Goal: Information Seeking & Learning: Find specific fact

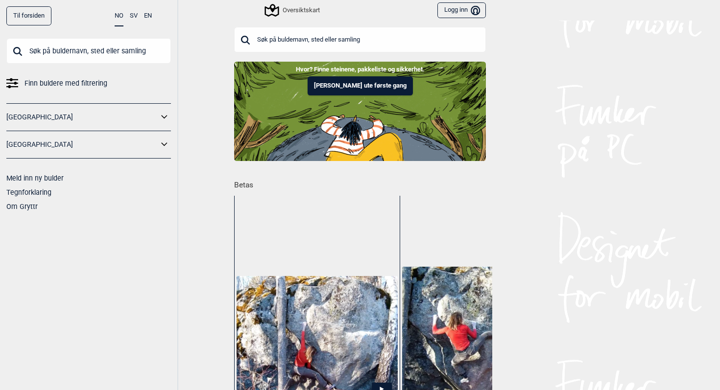
click at [93, 138] on link "[GEOGRAPHIC_DATA]" at bounding box center [82, 145] width 152 height 14
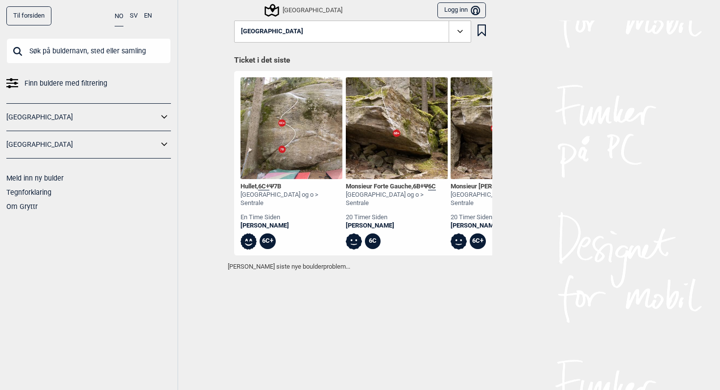
click at [151, 150] on link "[GEOGRAPHIC_DATA]" at bounding box center [82, 145] width 152 height 14
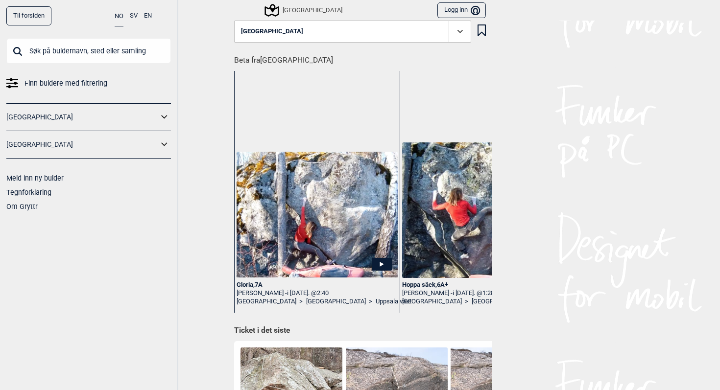
click at [22, 83] on link "Finn buldere med filtrering" at bounding box center [88, 83] width 165 height 14
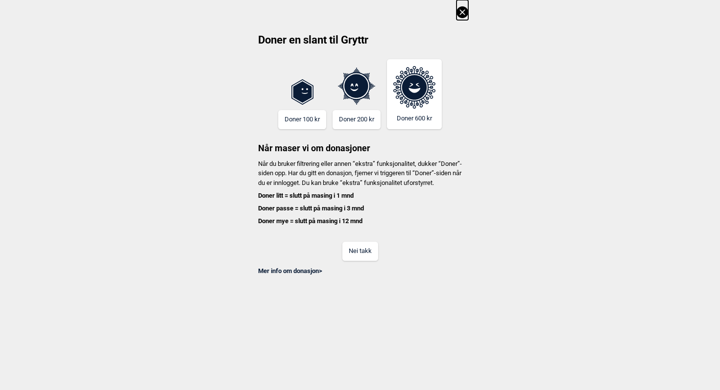
click at [358, 260] on button "Nei takk" at bounding box center [360, 251] width 36 height 19
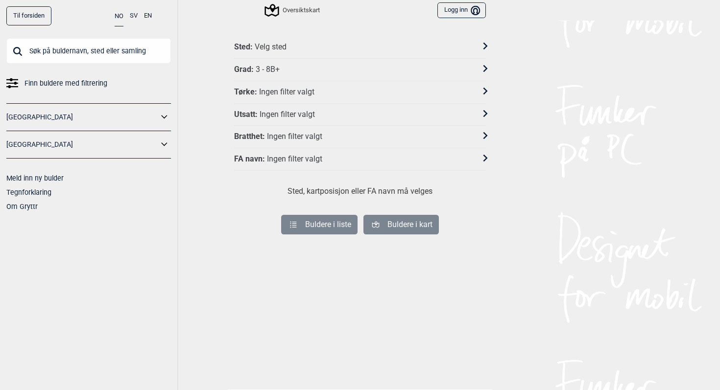
click at [314, 42] on div "Sted : Velg sted" at bounding box center [353, 47] width 239 height 10
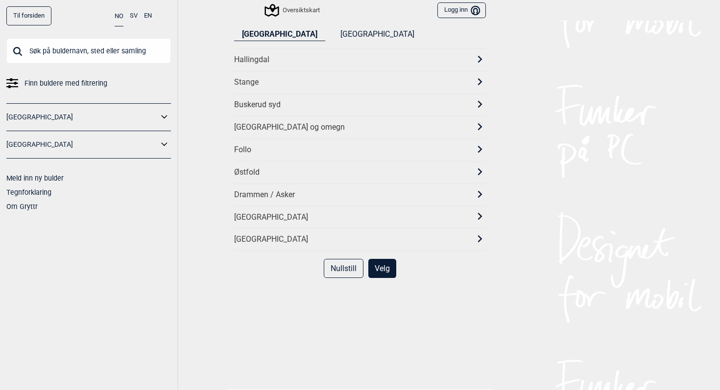
click at [333, 37] on button "[GEOGRAPHIC_DATA]" at bounding box center [378, 34] width 90 height 13
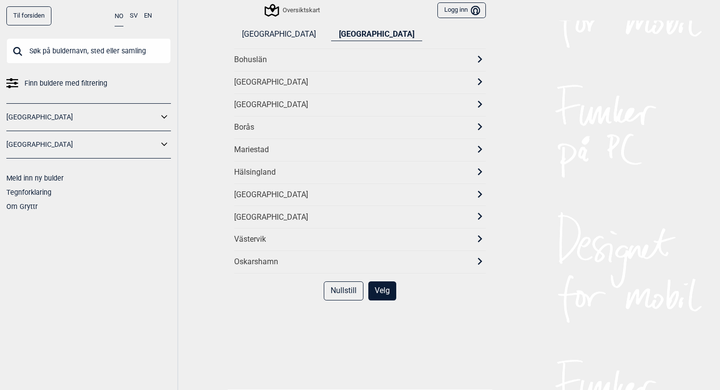
click at [274, 79] on div "Södra Bohuslän" at bounding box center [351, 82] width 234 height 10
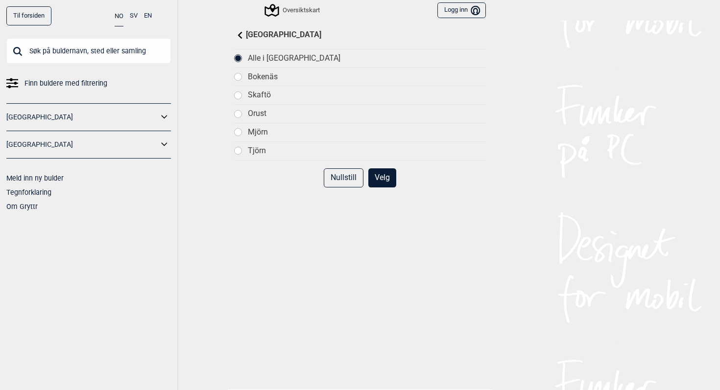
click at [387, 176] on button "Velg" at bounding box center [382, 178] width 28 height 19
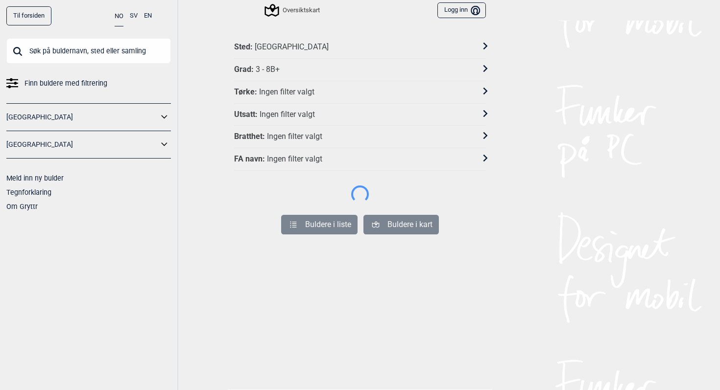
click at [290, 69] on div "Grad : 3 - 8B+" at bounding box center [353, 70] width 239 height 10
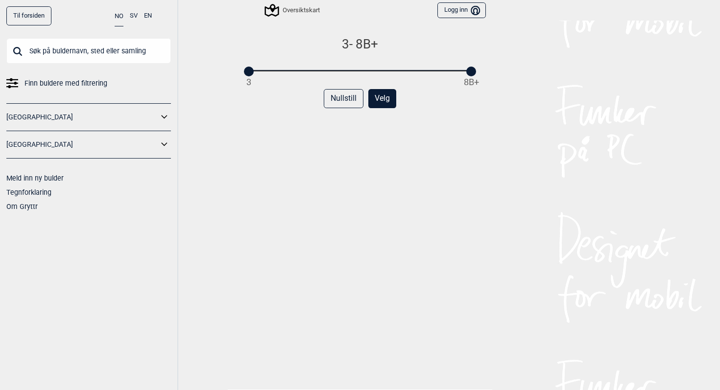
drag, startPoint x: 245, startPoint y: 67, endPoint x: 446, endPoint y: 72, distance: 200.9
click at [446, 72] on div "Til forsiden NO SV EN Finn buldere med filtrering Norge Sverige Meld inn ny bul…" at bounding box center [360, 195] width 720 height 390
drag, startPoint x: 253, startPoint y: 73, endPoint x: 425, endPoint y: 70, distance: 172.0
click at [425, 71] on div "3 8B+" at bounding box center [360, 71] width 222 height 7
click at [382, 100] on button "Velg" at bounding box center [382, 98] width 28 height 19
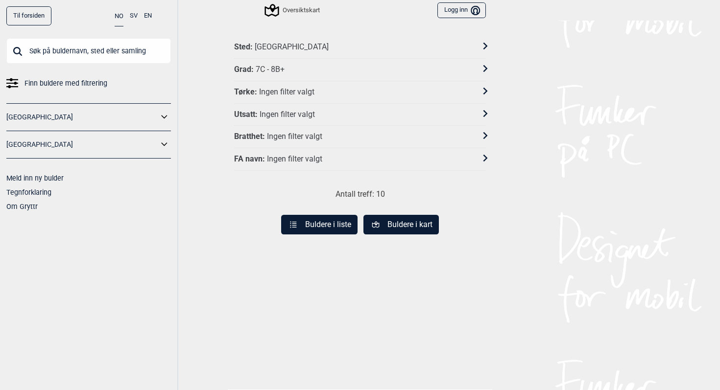
click at [345, 219] on button "Buldere i liste" at bounding box center [319, 225] width 76 height 20
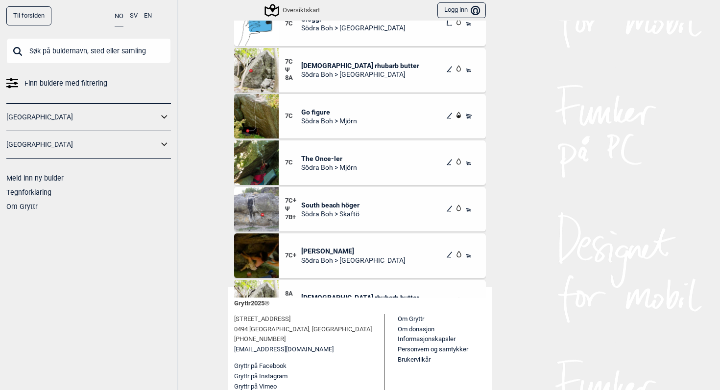
scroll to position [77, 0]
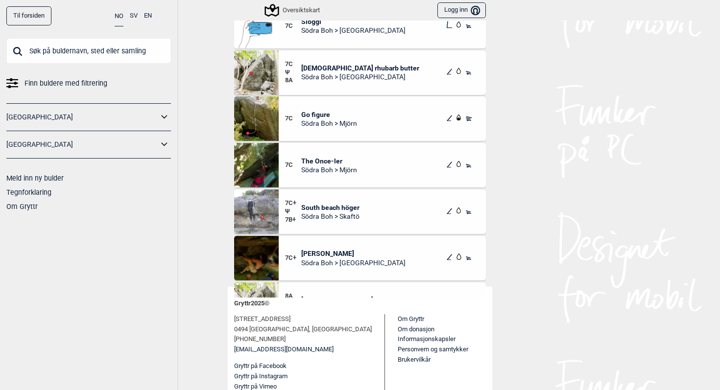
click at [352, 79] on span "Södra Boh > Orust" at bounding box center [360, 77] width 118 height 9
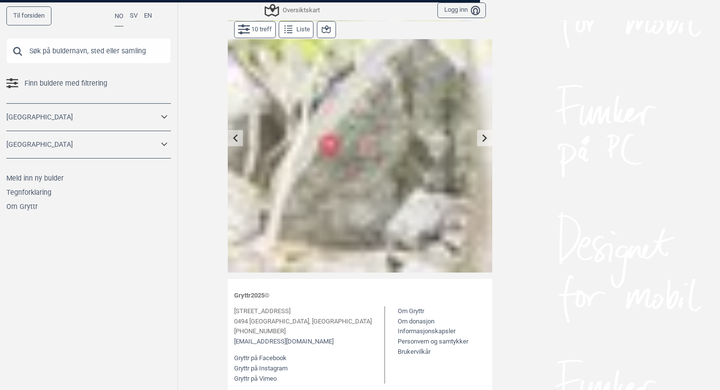
scroll to position [23, 0]
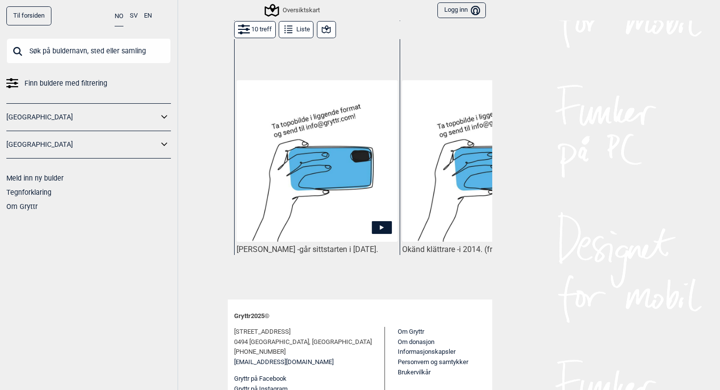
click at [321, 29] on icon at bounding box center [326, 30] width 12 height 12
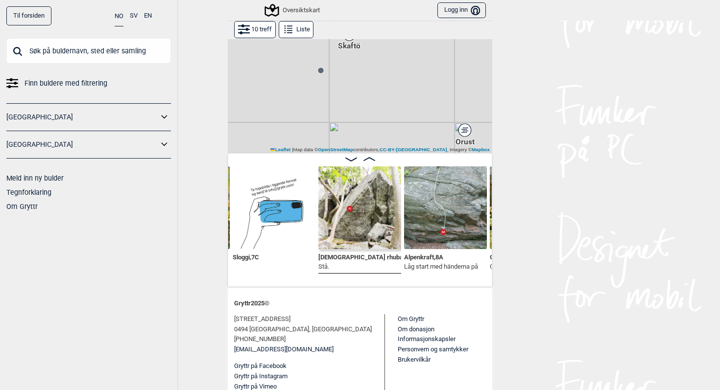
scroll to position [38, 0]
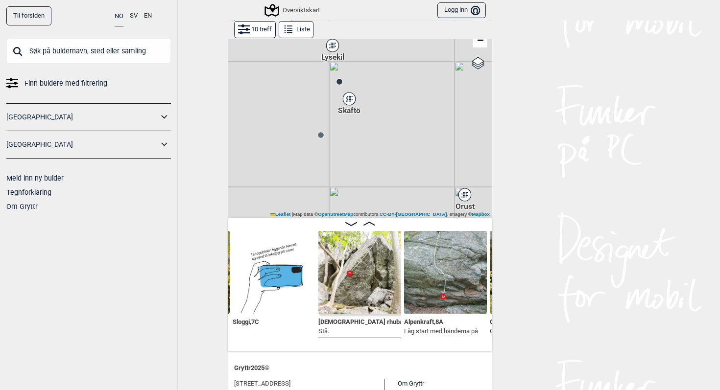
drag, startPoint x: 367, startPoint y: 84, endPoint x: 389, endPoint y: 127, distance: 48.6
click at [389, 127] on div "Gol Ål Kolomoen Vallset Tangen Sørli Åsbygda Kongsberg Efteløt Østmarka nord Se…" at bounding box center [360, 109] width 265 height 218
drag, startPoint x: 364, startPoint y: 100, endPoint x: 369, endPoint y: 114, distance: 15.0
click at [366, 96] on span "Lysekil" at bounding box center [354, 96] width 23 height 0
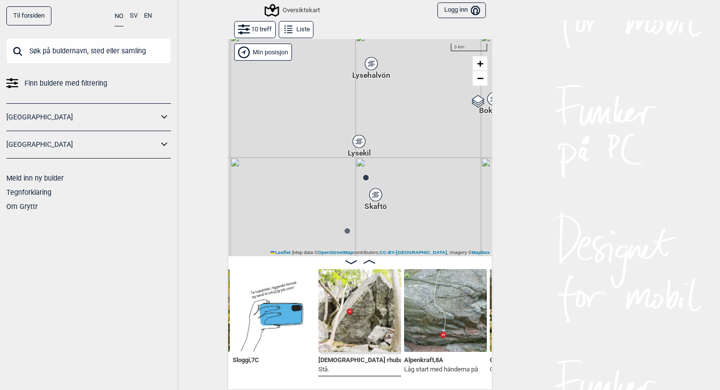
click at [254, 35] on button "10 treff" at bounding box center [255, 29] width 42 height 17
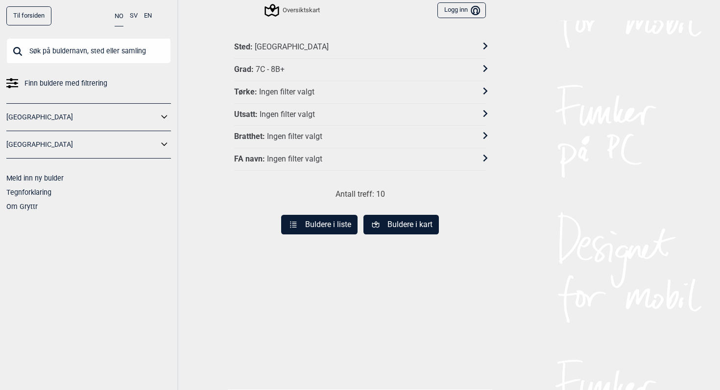
click at [295, 40] on div "Sted : Södra Bohuslän" at bounding box center [360, 47] width 252 height 23
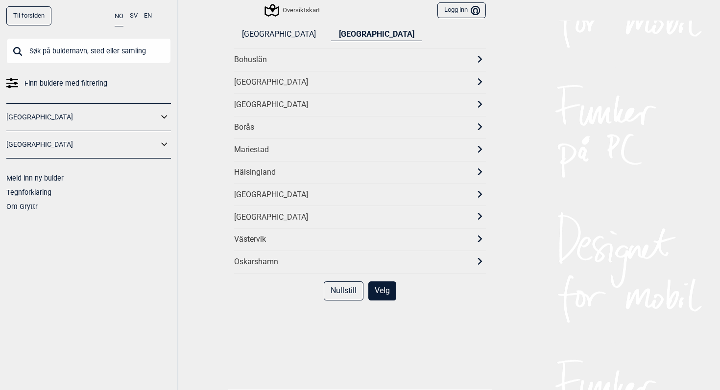
click at [307, 66] on div "Bohuslän" at bounding box center [360, 60] width 252 height 23
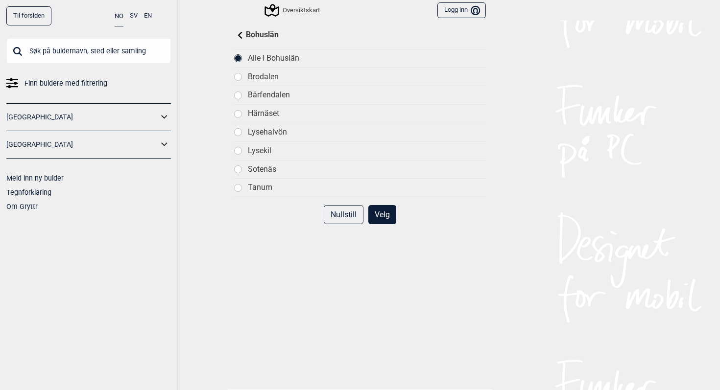
click at [384, 216] on button "Velg" at bounding box center [382, 214] width 28 height 19
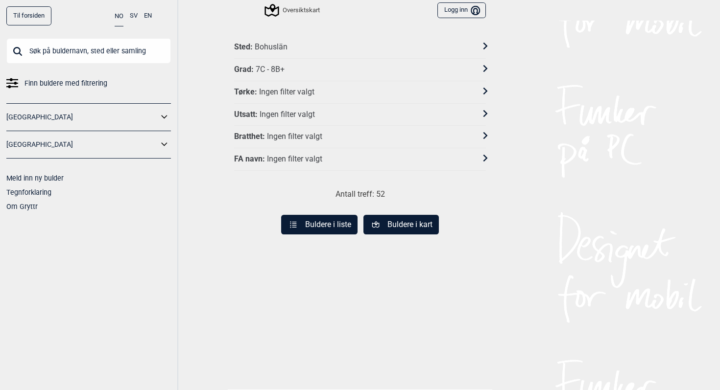
click at [413, 223] on button "Buldere i kart" at bounding box center [401, 225] width 75 height 20
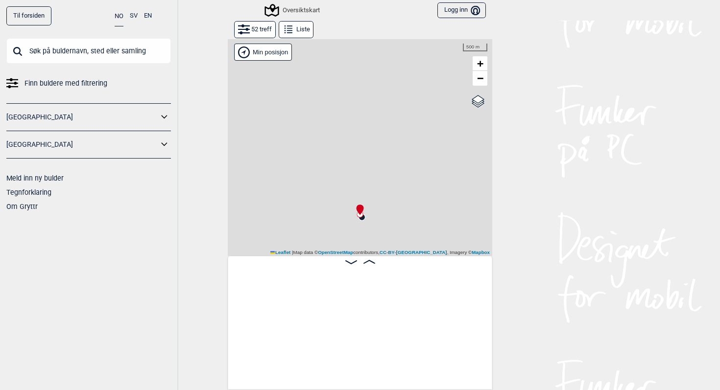
scroll to position [0, 77]
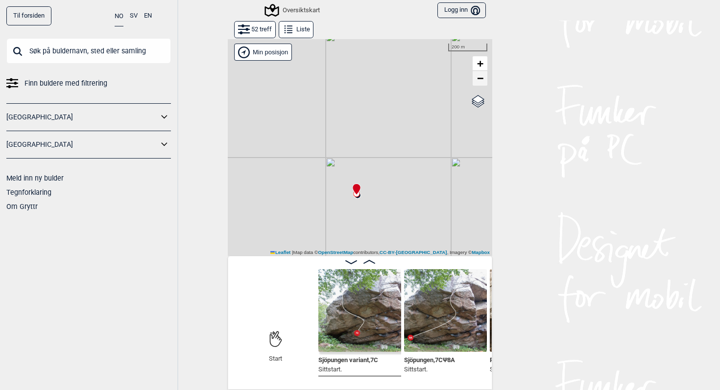
click at [483, 78] on span "−" at bounding box center [480, 78] width 6 height 12
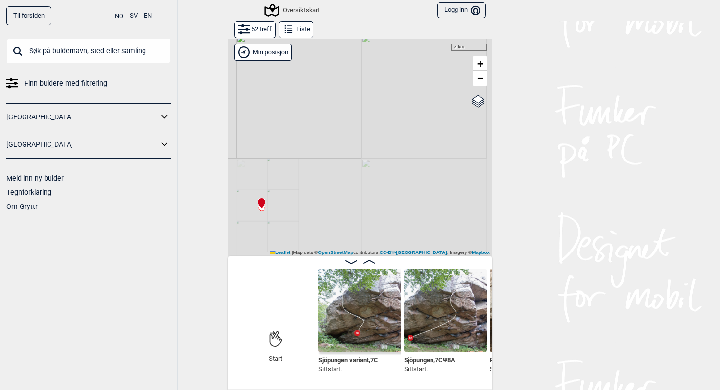
drag, startPoint x: 466, startPoint y: 157, endPoint x: 368, endPoint y: 152, distance: 98.6
click at [368, 152] on div "Gol Ål Kolomoen Vallset Tangen Sørli Åsbygda Kongsberg Efteløt Østmarka nord Se…" at bounding box center [360, 148] width 265 height 218
click at [487, 82] on link "−" at bounding box center [480, 78] width 15 height 15
drag, startPoint x: 425, startPoint y: 181, endPoint x: 421, endPoint y: 76, distance: 104.9
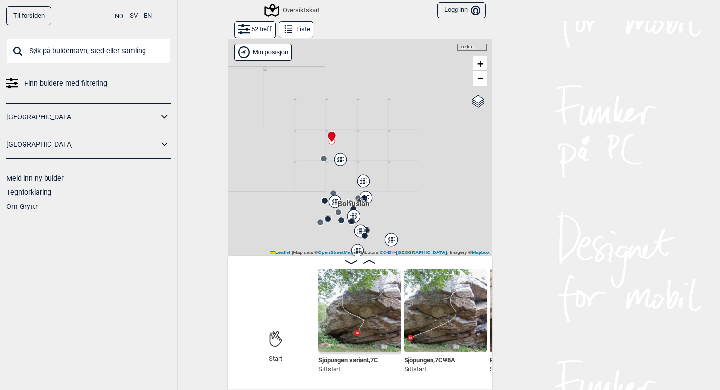
click at [421, 76] on div "Brukerens posisjon Hallingdal Stange Buskerud syd Oslo og omegn Follo Østfold" at bounding box center [360, 148] width 265 height 218
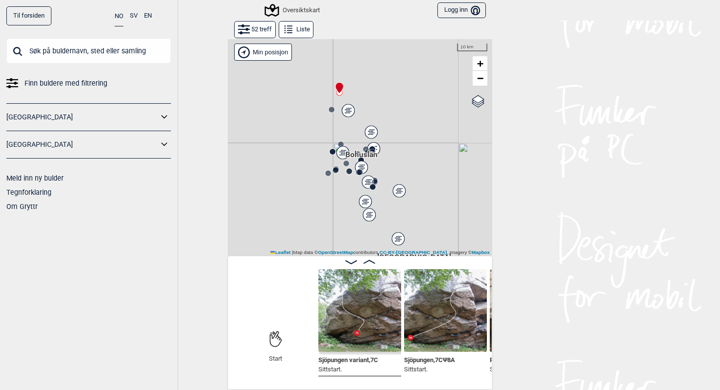
drag, startPoint x: 387, startPoint y: 176, endPoint x: 399, endPoint y: 156, distance: 23.1
click at [399, 156] on div "Brukerens posisjon Hallingdal Stange Buskerud syd Oslo og omegn Follo Østfold" at bounding box center [360, 148] width 265 height 218
click at [480, 58] on span "+" at bounding box center [480, 63] width 6 height 12
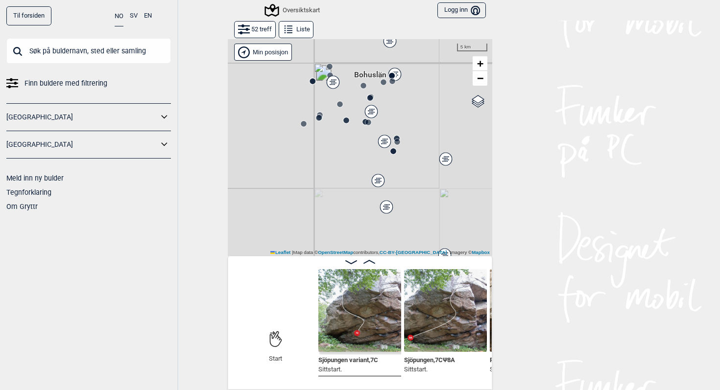
drag, startPoint x: 408, startPoint y: 84, endPoint x: 408, endPoint y: 160, distance: 75.9
click at [408, 160] on div "Brukerens posisjon Hallingdal Stange Buskerud syd Oslo og omegn Follo Østfold" at bounding box center [360, 148] width 265 height 218
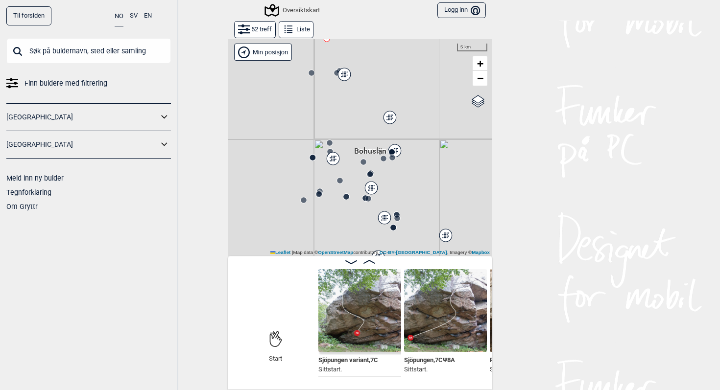
click at [391, 119] on icon at bounding box center [390, 117] width 12 height 13
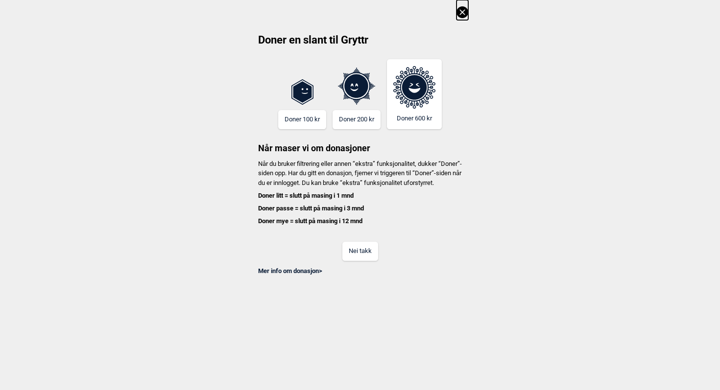
scroll to position [0, 77]
click at [465, 10] on icon at bounding box center [463, 12] width 12 height 12
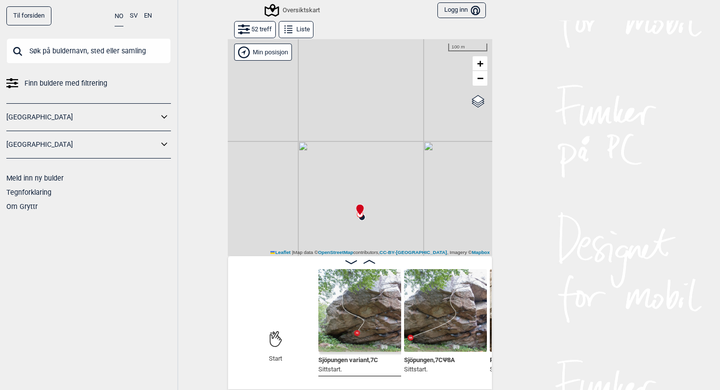
drag, startPoint x: 372, startPoint y: 212, endPoint x: 360, endPoint y: 183, distance: 31.2
click at [360, 183] on div "Gol Ål Kolomoen Vallset Tangen Sørli Åsbygda Kongsberg Efteløt Østmarka nord Se…" at bounding box center [360, 148] width 265 height 218
click at [264, 37] on button "52 treff" at bounding box center [255, 29] width 42 height 17
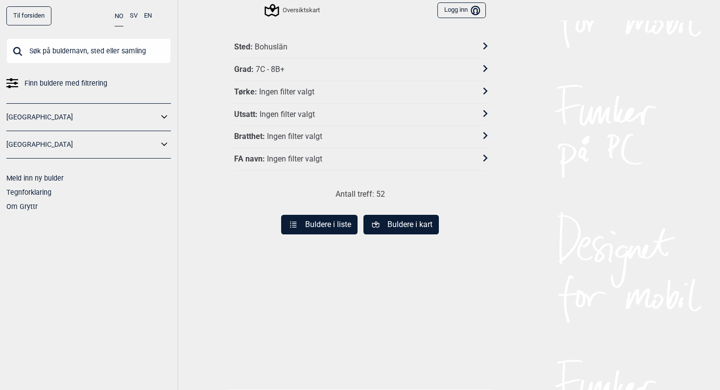
drag, startPoint x: 294, startPoint y: 36, endPoint x: 307, endPoint y: 130, distance: 94.5
click at [309, 123] on div "Sted : Bohuslän Grad : 7C - 8B+ Tørke : Ingen filter valgt Utsatt : Ingen filte…" at bounding box center [360, 103] width 252 height 135
click at [329, 230] on button "Buldere i liste" at bounding box center [319, 225] width 76 height 20
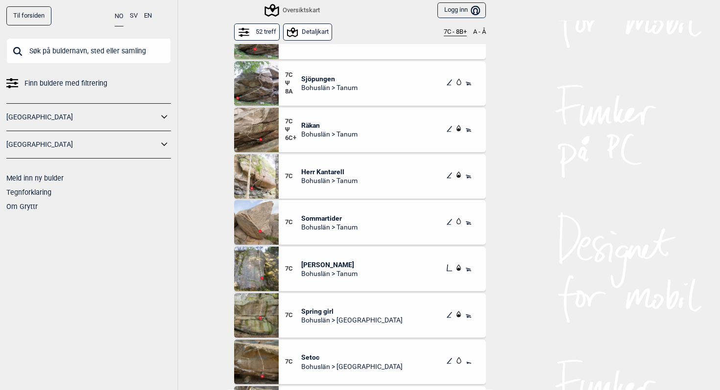
scroll to position [33, 0]
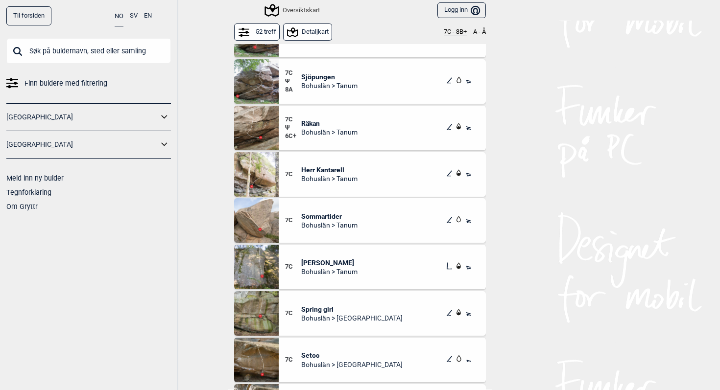
click at [375, 170] on div "7C Herr Kantarell Bohuslän > Tanum" at bounding box center [382, 174] width 207 height 45
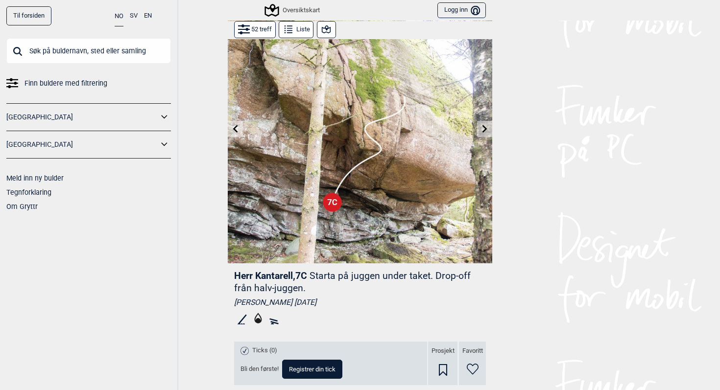
scroll to position [39, 0]
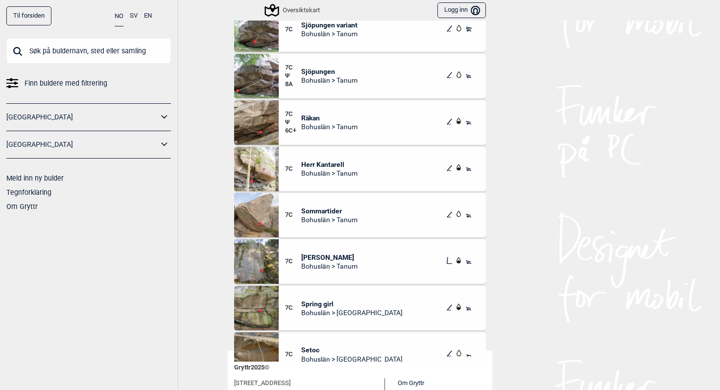
click at [353, 225] on div "7C Sommartider Bohuslän > Tanum" at bounding box center [382, 215] width 207 height 45
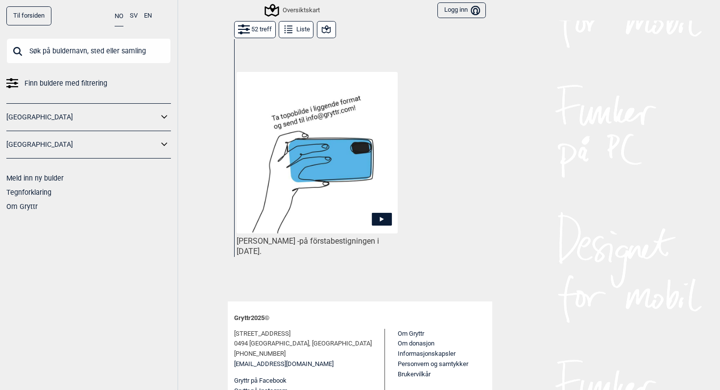
scroll to position [487, 0]
click at [382, 222] on icon at bounding box center [382, 219] width 20 height 13
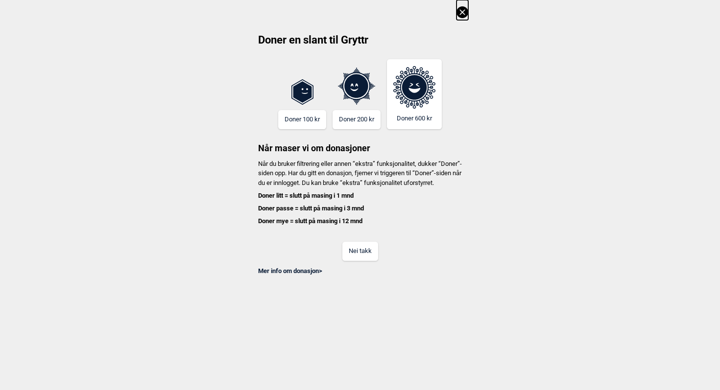
click at [368, 260] on button "Nei takk" at bounding box center [360, 251] width 36 height 19
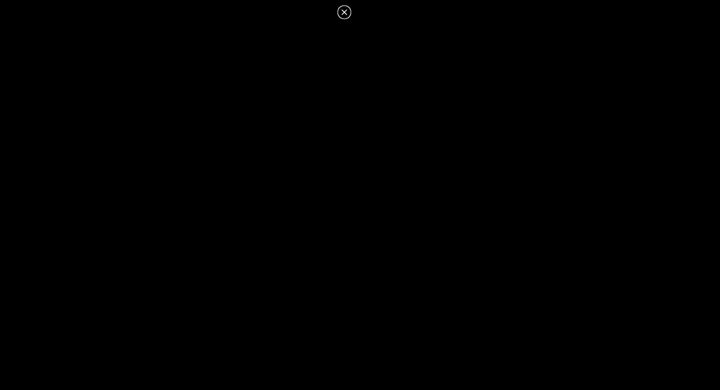
click at [344, 12] on icon at bounding box center [343, 11] width 5 height 5
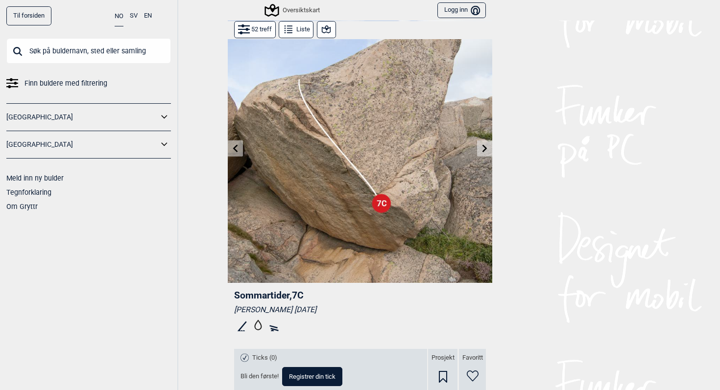
scroll to position [19, 0]
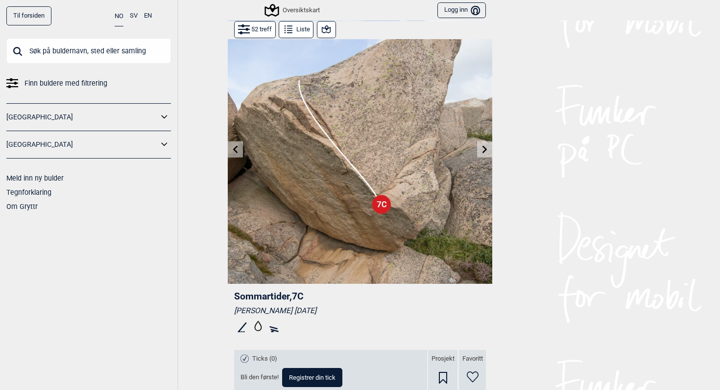
click at [484, 146] on icon at bounding box center [485, 150] width 8 height 8
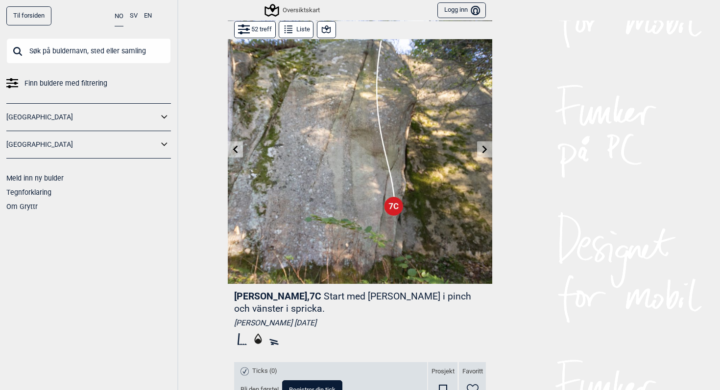
click at [238, 153] on button at bounding box center [235, 150] width 15 height 16
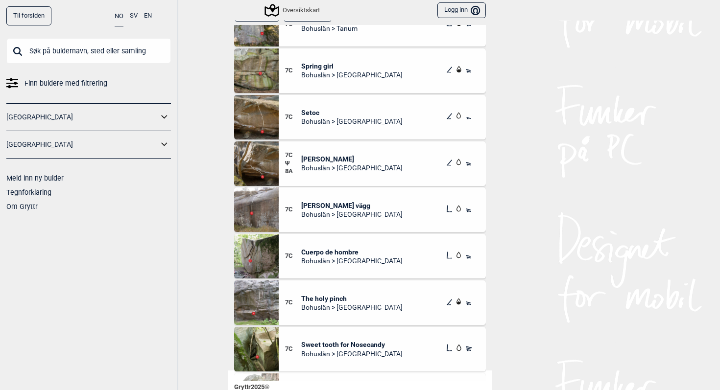
scroll to position [271, 0]
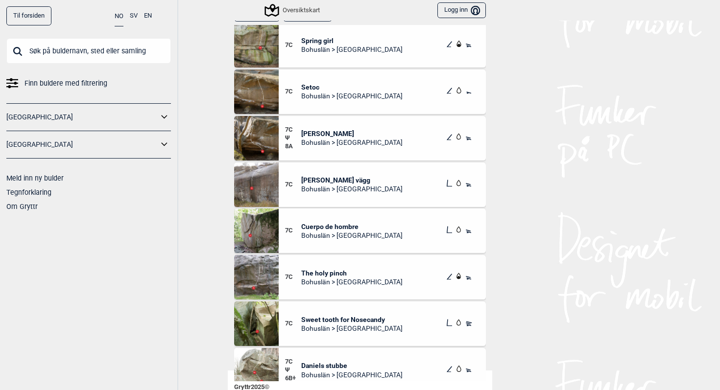
click at [334, 271] on span "The holy pinch" at bounding box center [351, 273] width 101 height 9
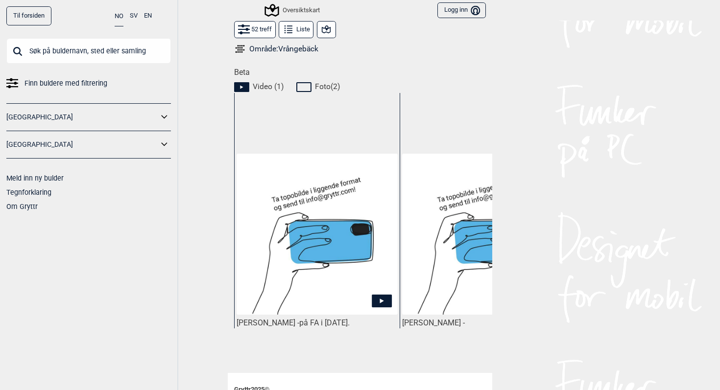
scroll to position [408, 0]
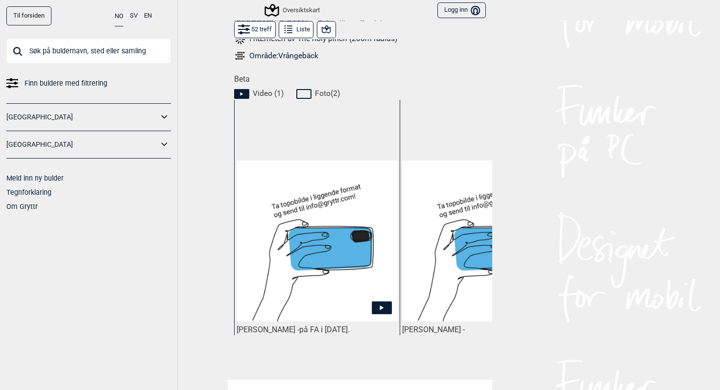
click at [305, 96] on icon at bounding box center [305, 94] width 19 height 12
click at [313, 95] on icon at bounding box center [305, 94] width 19 height 12
click at [306, 95] on icon at bounding box center [305, 94] width 19 height 12
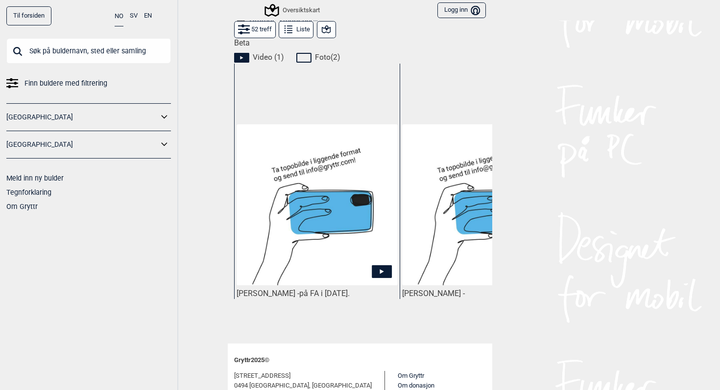
click at [343, 57] on div "Video ( 1 ) Foto ( 2 )" at bounding box center [363, 56] width 258 height 15
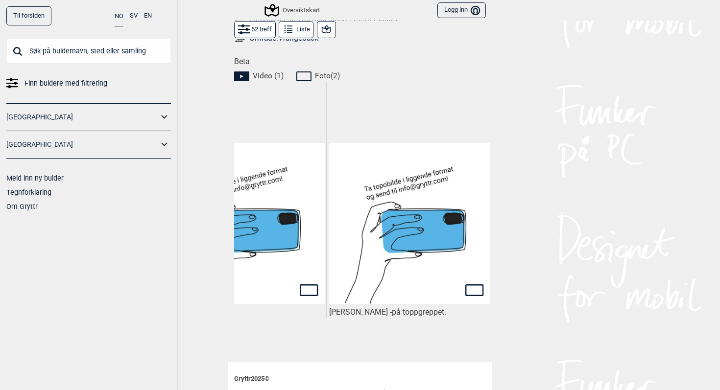
scroll to position [426, 0]
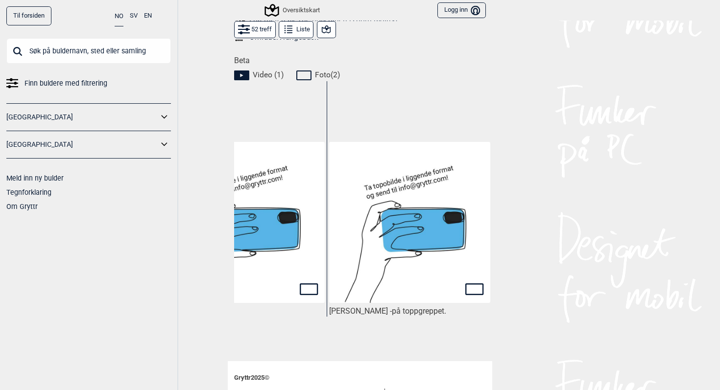
click at [461, 285] on img at bounding box center [409, 222] width 161 height 161
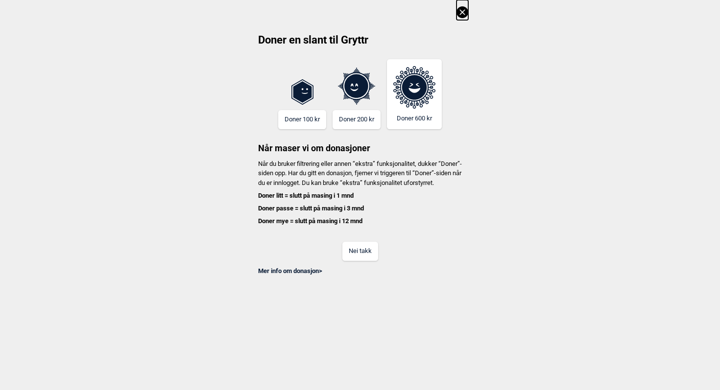
click at [462, 14] on icon at bounding box center [463, 12] width 12 height 12
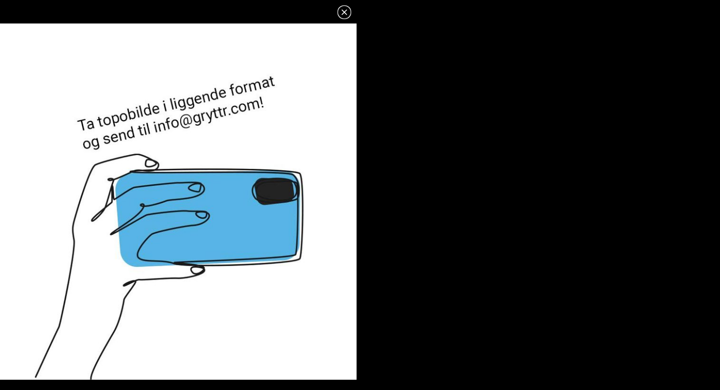
click at [341, 11] on icon at bounding box center [345, 12] width 12 height 12
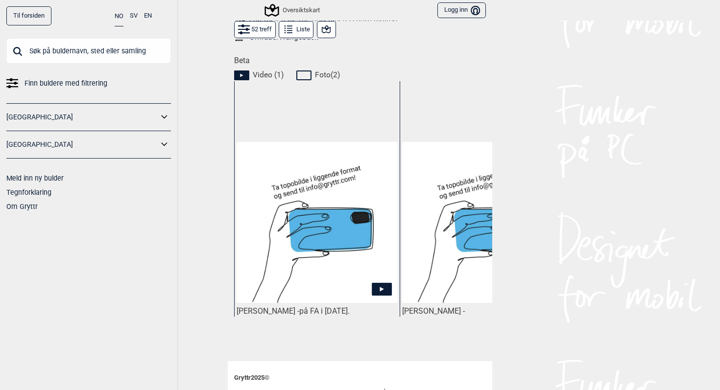
scroll to position [0, 0]
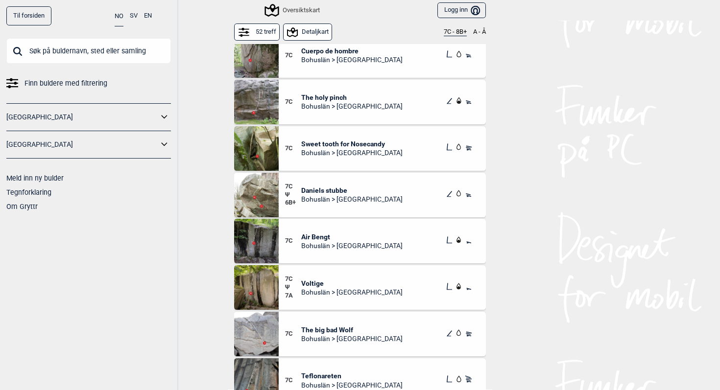
scroll to position [472, 0]
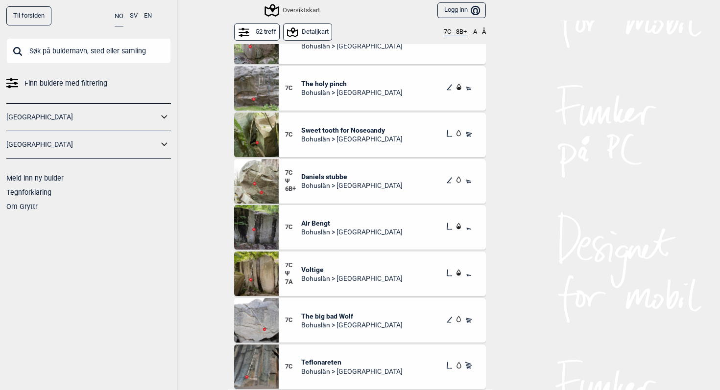
click at [337, 175] on span "Daniels stubbe" at bounding box center [351, 176] width 101 height 9
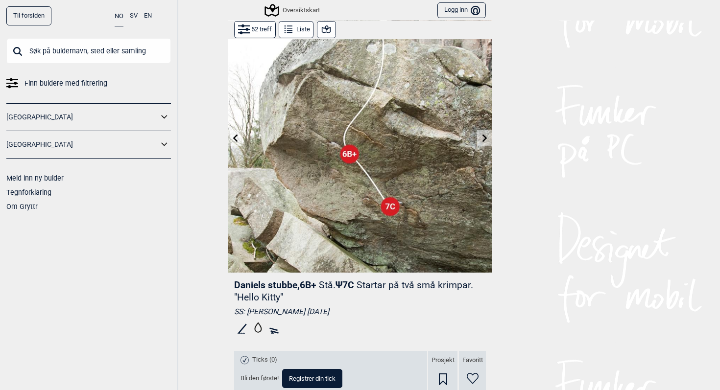
scroll to position [31, 0]
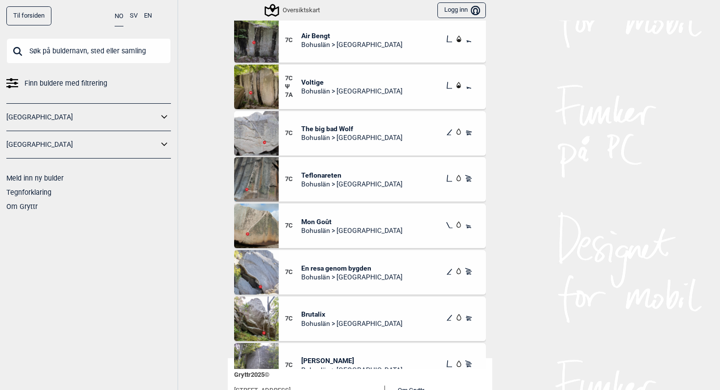
scroll to position [623, 0]
click at [334, 173] on span "Teflonareten" at bounding box center [351, 174] width 101 height 9
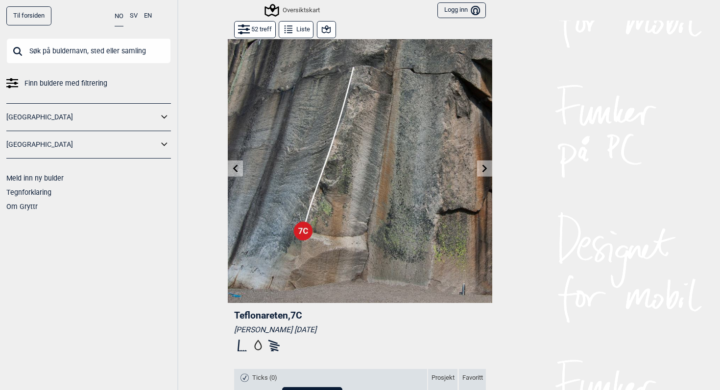
click at [486, 170] on icon at bounding box center [485, 169] width 8 height 8
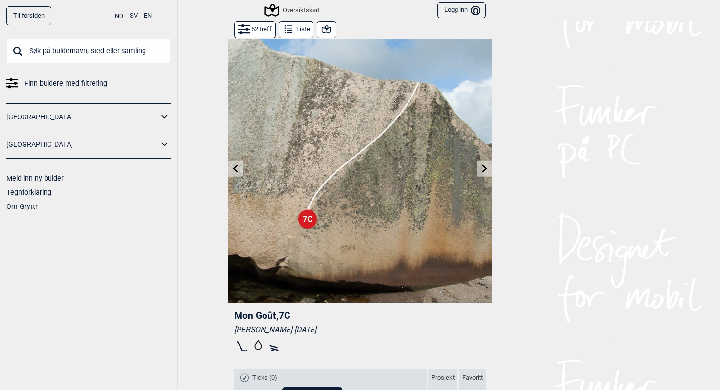
click at [233, 168] on icon at bounding box center [236, 169] width 8 height 8
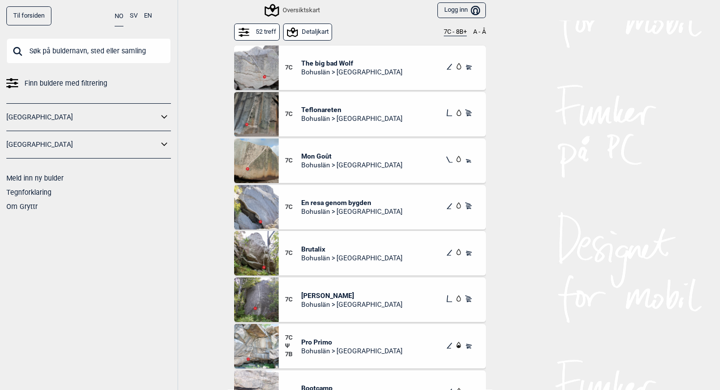
scroll to position [715, 0]
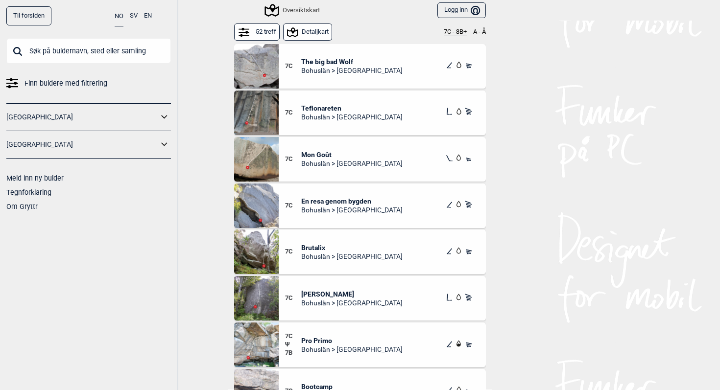
click at [316, 246] on span "Brutalix" at bounding box center [351, 247] width 101 height 9
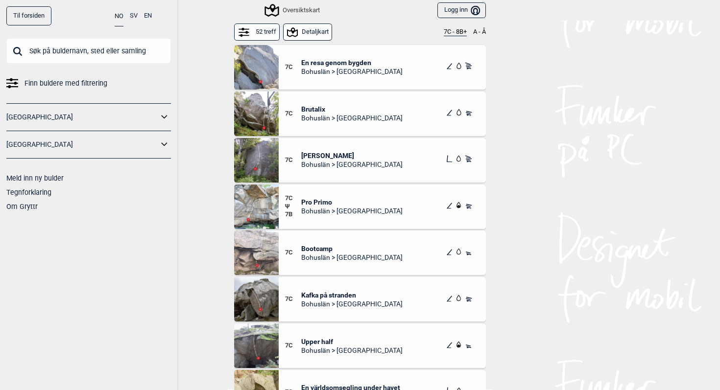
scroll to position [848, 0]
click at [317, 199] on span "Pro Primo" at bounding box center [351, 202] width 101 height 9
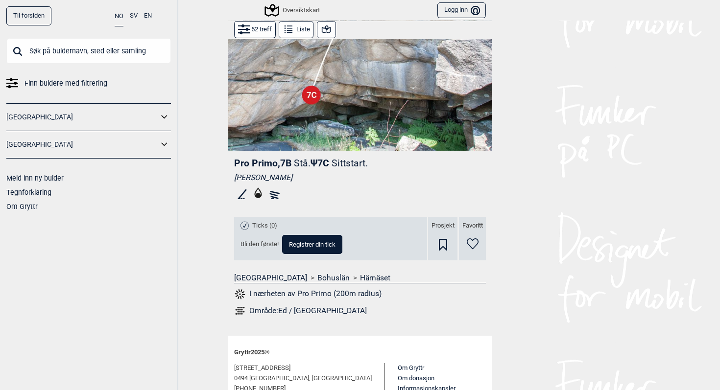
scroll to position [209, 0]
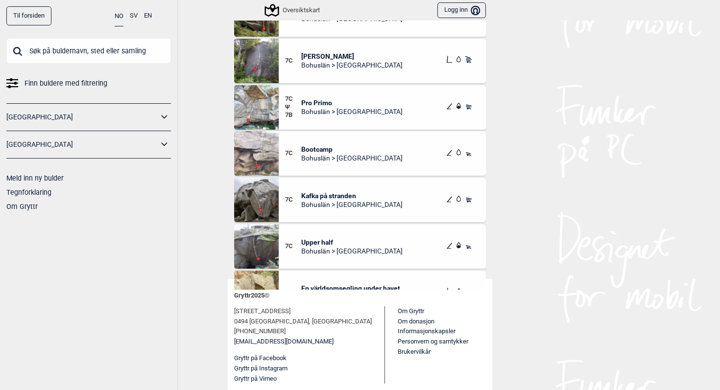
scroll to position [860, 0]
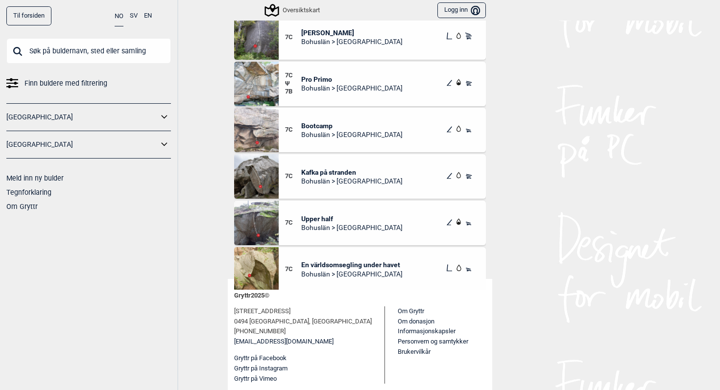
click at [314, 126] on span "Bootcamp" at bounding box center [351, 126] width 101 height 9
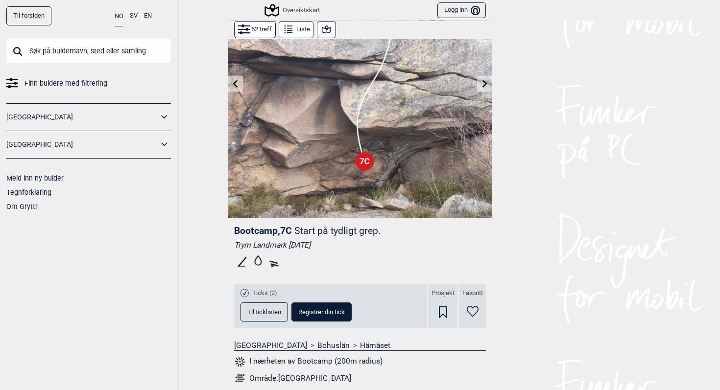
scroll to position [84, 0]
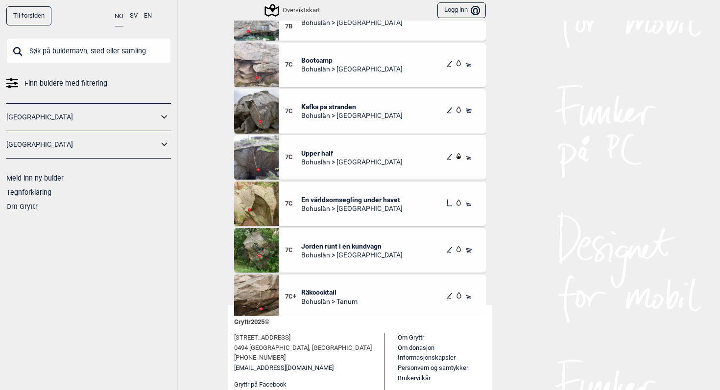
scroll to position [929, 0]
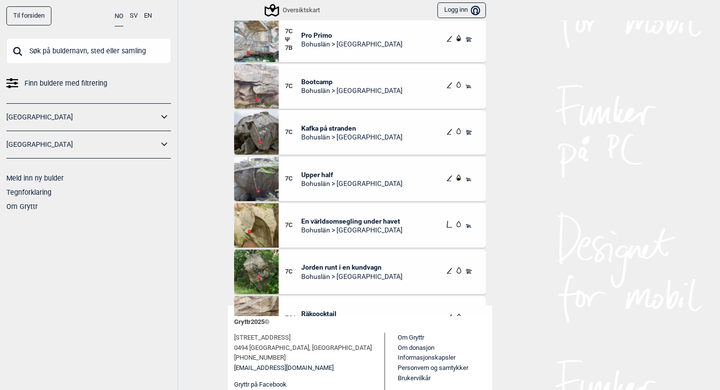
click at [325, 124] on span "Kafka på stranden" at bounding box center [351, 128] width 101 height 9
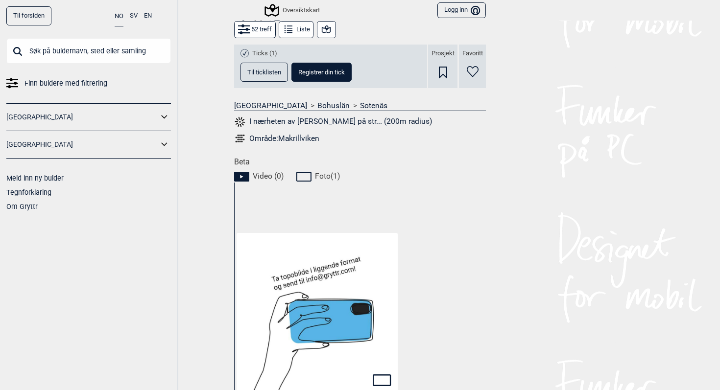
scroll to position [325, 0]
click at [306, 177] on icon at bounding box center [305, 176] width 19 height 12
click at [353, 176] on div "Video ( 0 ) Foto ( 1 )" at bounding box center [363, 174] width 258 height 15
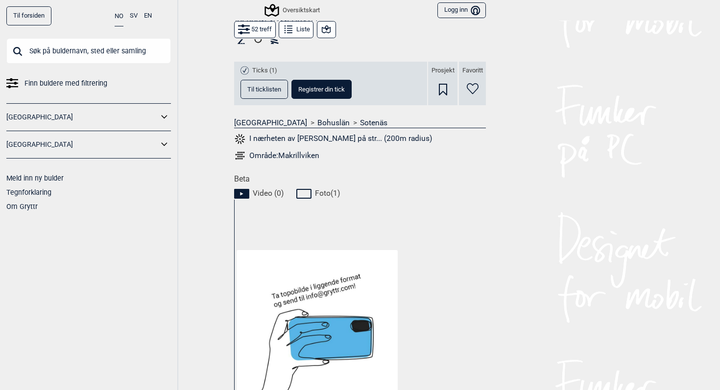
scroll to position [0, 0]
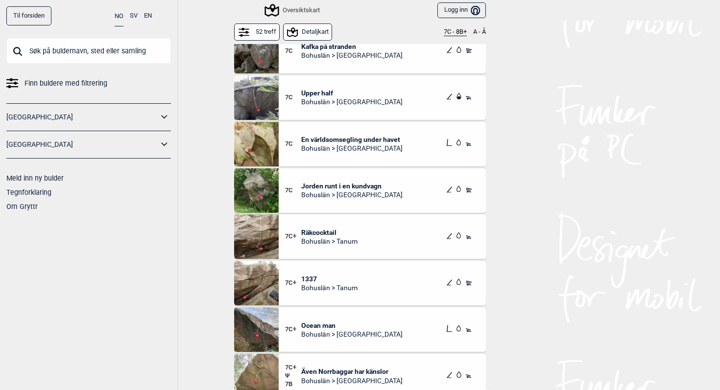
scroll to position [1047, 0]
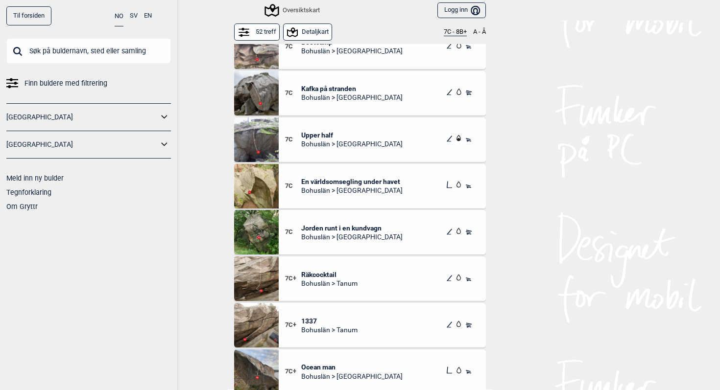
click at [324, 132] on span "Upper half" at bounding box center [351, 135] width 101 height 9
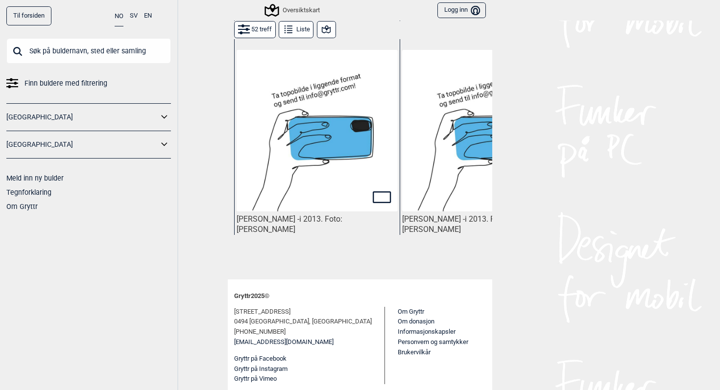
scroll to position [507, 0]
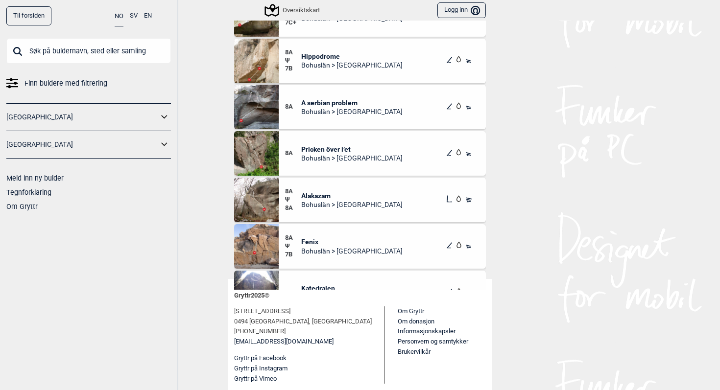
scroll to position [1776, 0]
click at [322, 191] on span "Alakazam" at bounding box center [351, 195] width 101 height 9
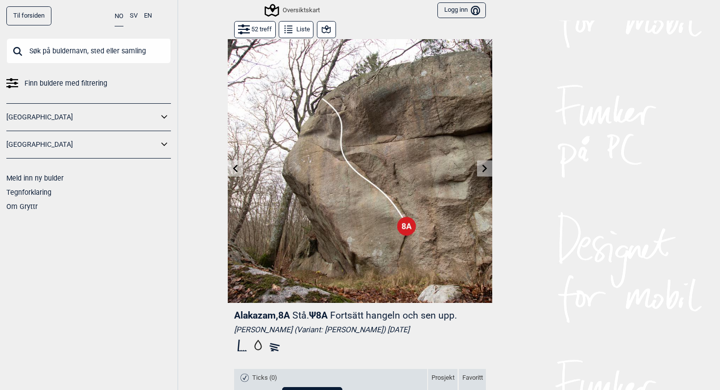
click at [485, 165] on icon at bounding box center [485, 169] width 8 height 8
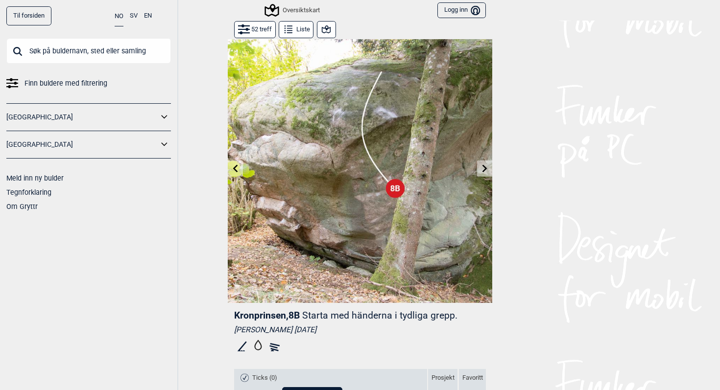
click at [485, 165] on icon at bounding box center [485, 169] width 8 height 8
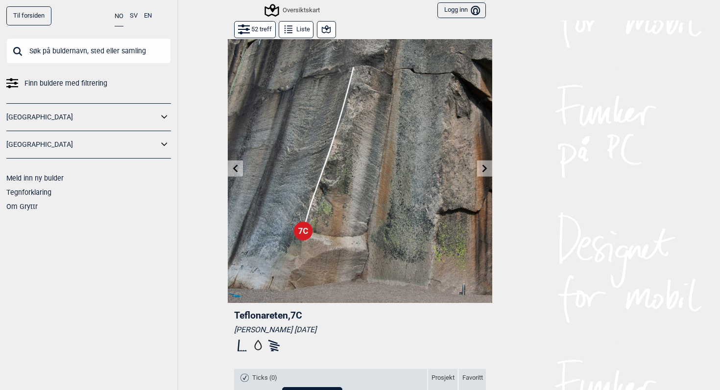
click at [485, 165] on icon at bounding box center [485, 169] width 8 height 8
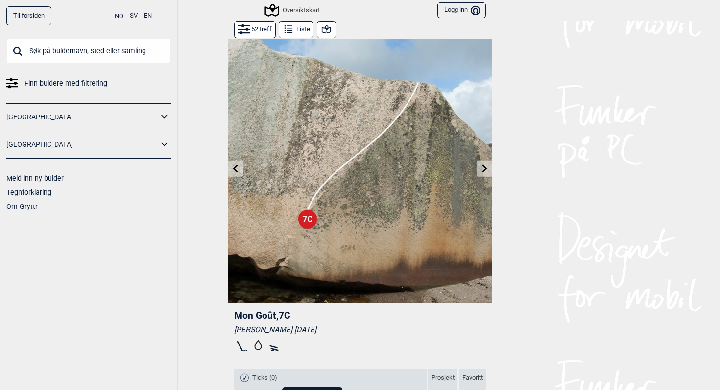
click at [485, 165] on icon at bounding box center [485, 169] width 8 height 8
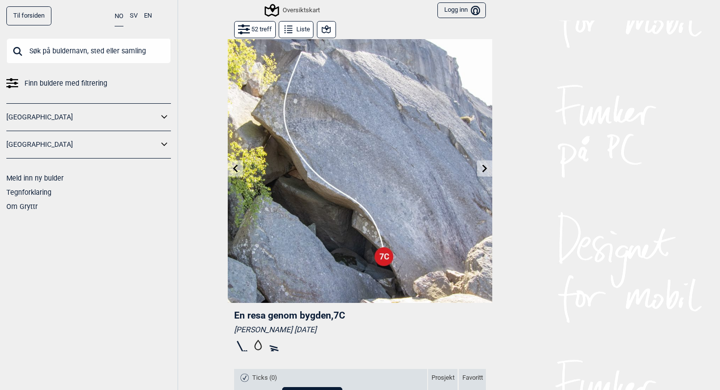
click at [485, 165] on icon at bounding box center [485, 169] width 8 height 8
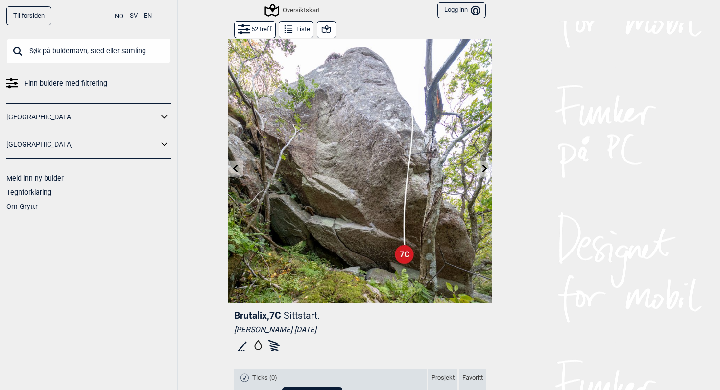
drag, startPoint x: 485, startPoint y: 165, endPoint x: 310, endPoint y: 179, distance: 175.4
click at [311, 179] on div at bounding box center [360, 171] width 265 height 265
click at [232, 169] on icon at bounding box center [236, 169] width 8 height 8
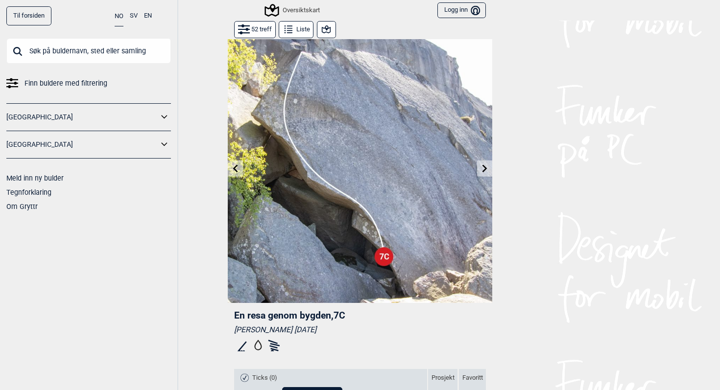
click at [484, 168] on icon at bounding box center [485, 169] width 8 height 8
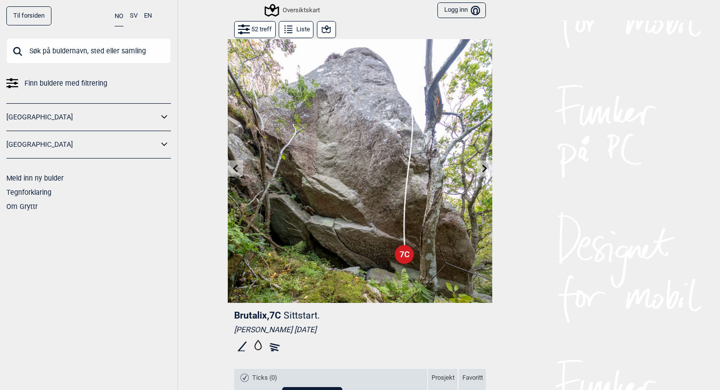
click at [484, 168] on icon at bounding box center [485, 169] width 8 height 8
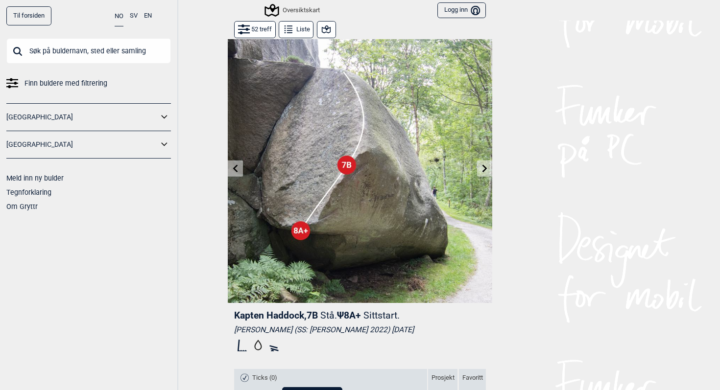
click at [484, 168] on icon at bounding box center [485, 169] width 8 height 8
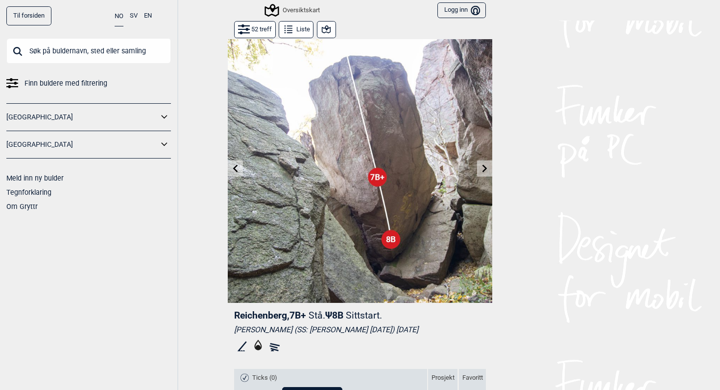
click at [484, 168] on icon at bounding box center [485, 169] width 8 height 8
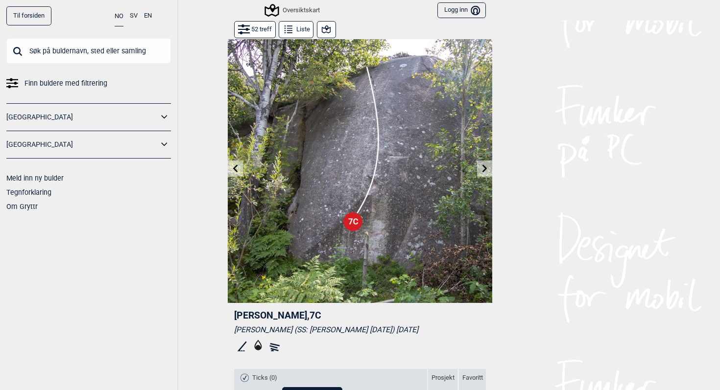
click at [484, 168] on icon at bounding box center [485, 169] width 8 height 8
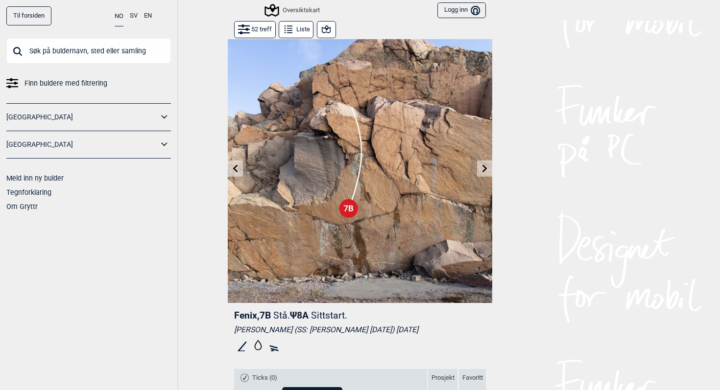
click at [484, 168] on icon at bounding box center [485, 169] width 8 height 8
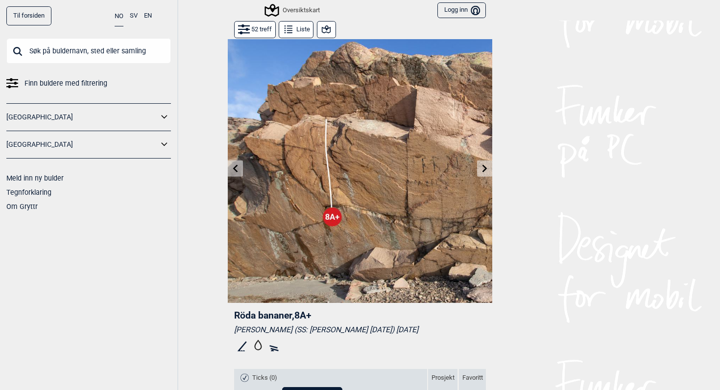
click at [484, 168] on icon at bounding box center [485, 169] width 8 height 8
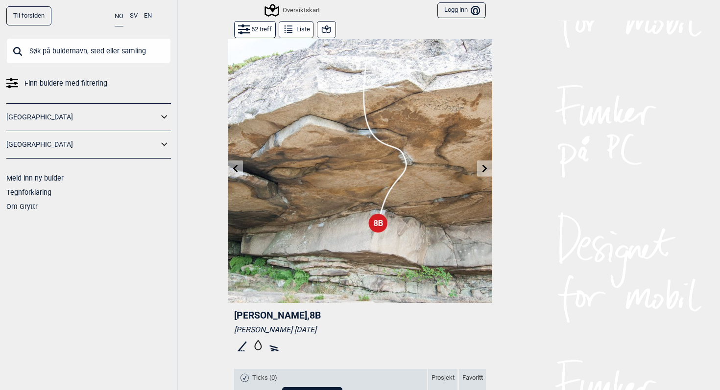
click at [484, 168] on icon at bounding box center [485, 169] width 8 height 8
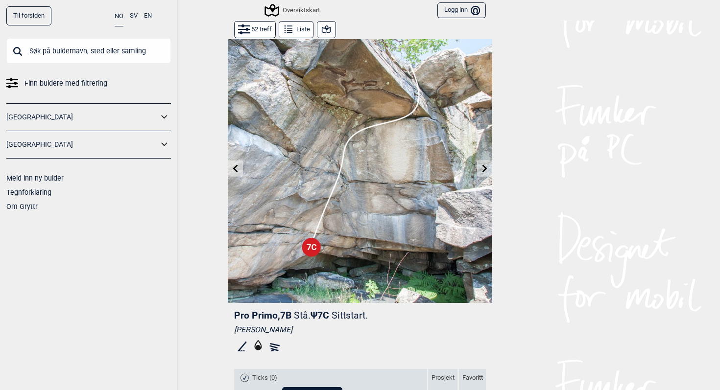
click at [484, 168] on icon at bounding box center [485, 169] width 8 height 8
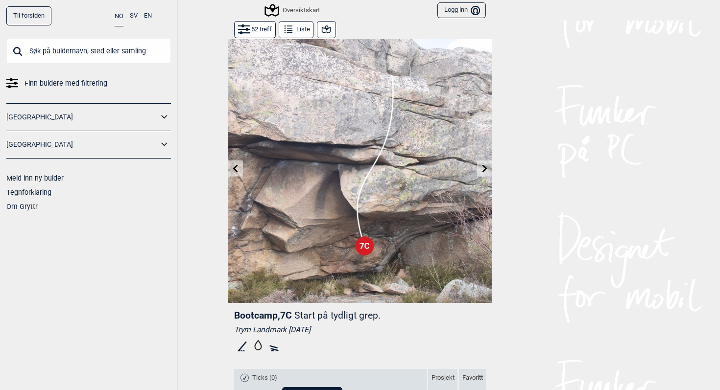
click at [484, 168] on icon at bounding box center [485, 169] width 8 height 8
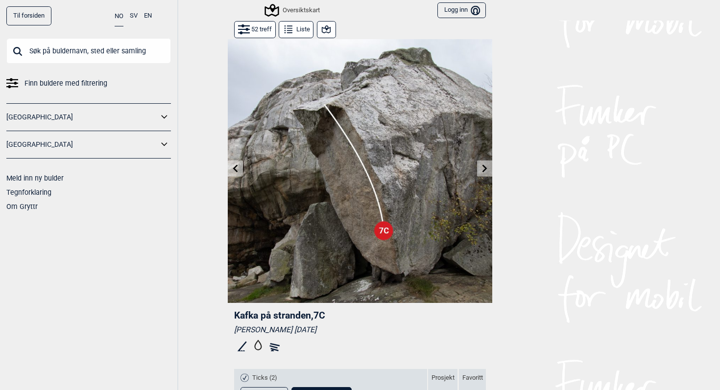
click at [484, 168] on icon at bounding box center [485, 169] width 8 height 8
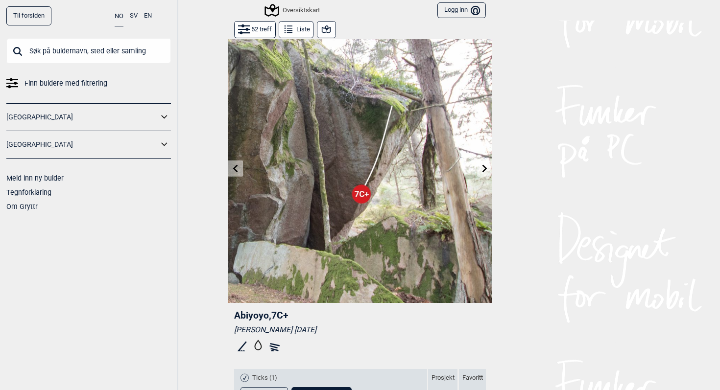
click at [484, 168] on icon at bounding box center [485, 169] width 8 height 8
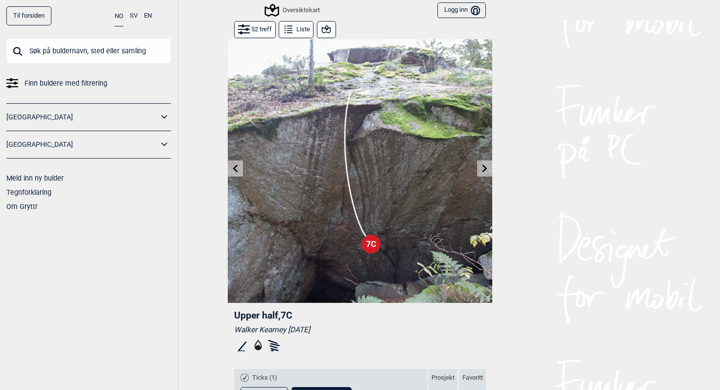
click at [484, 168] on icon at bounding box center [485, 169] width 8 height 8
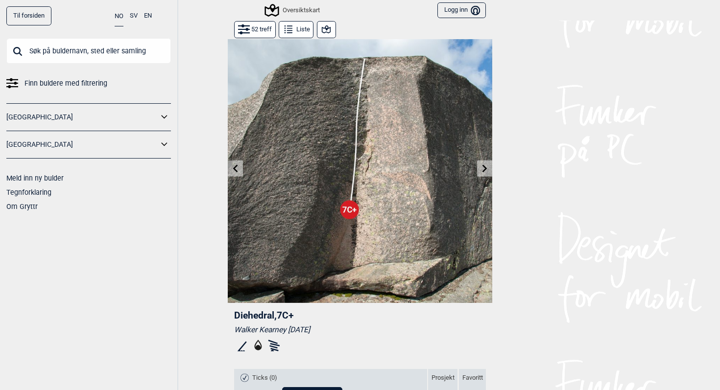
click at [484, 168] on icon at bounding box center [485, 169] width 8 height 8
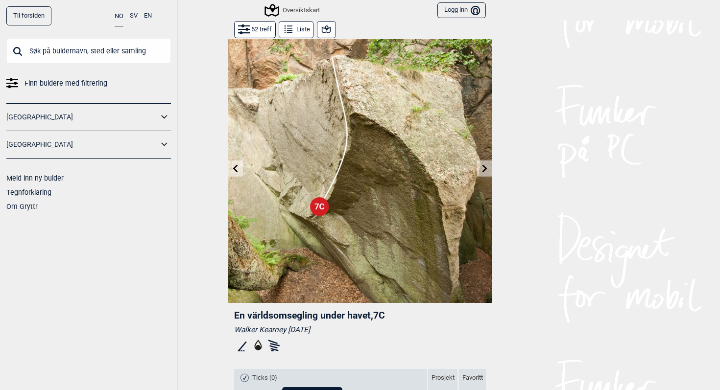
click at [484, 168] on icon at bounding box center [485, 169] width 8 height 8
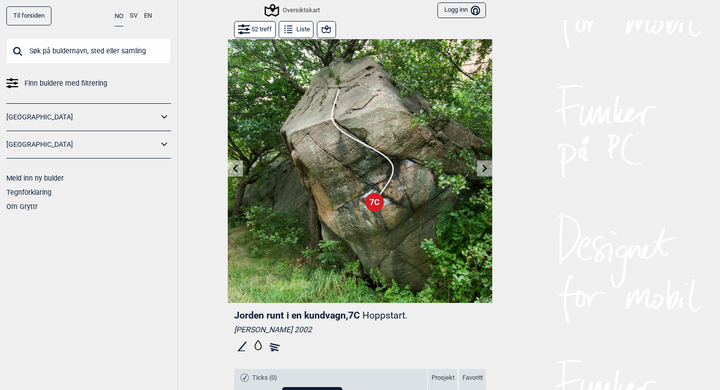
click at [239, 167] on icon at bounding box center [236, 169] width 8 height 8
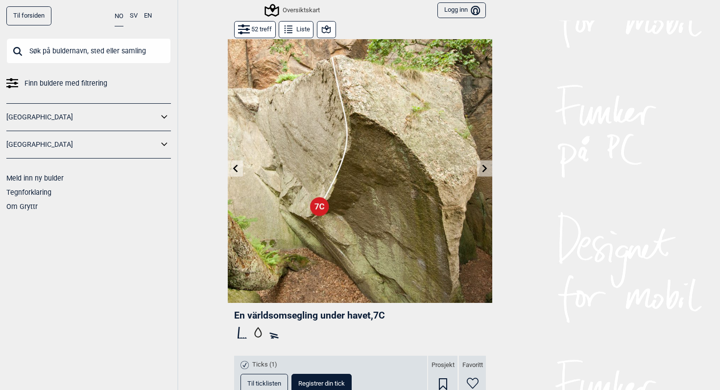
click at [482, 171] on icon at bounding box center [485, 169] width 8 height 8
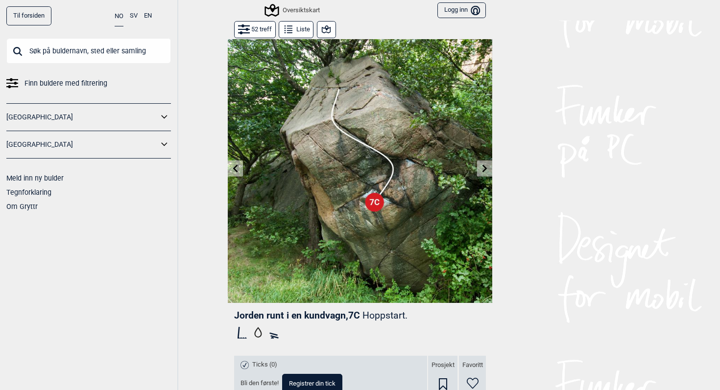
click at [482, 171] on icon at bounding box center [485, 169] width 8 height 8
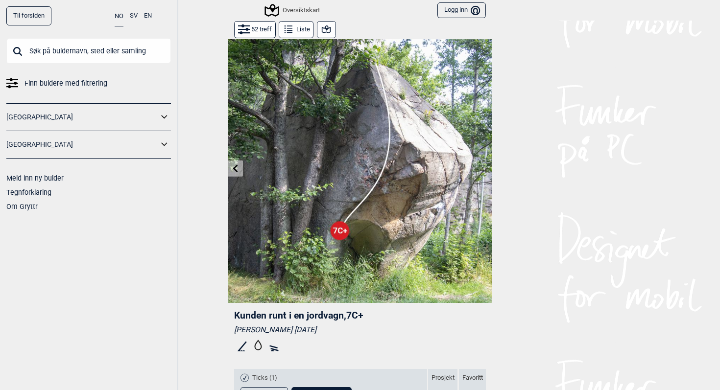
click at [247, 28] on icon at bounding box center [244, 29] width 12 height 3
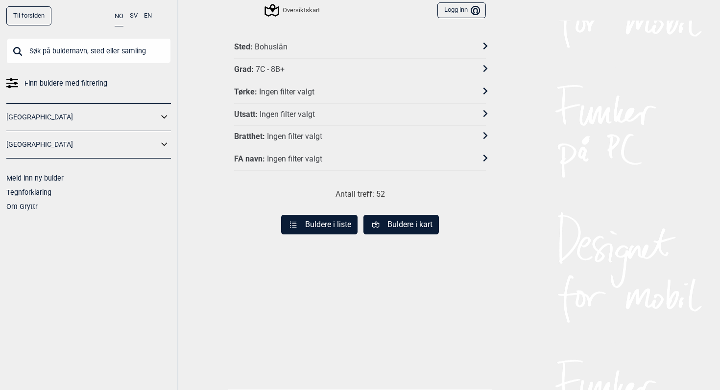
click at [401, 72] on div "Grad : 7C - 8B+" at bounding box center [353, 70] width 239 height 10
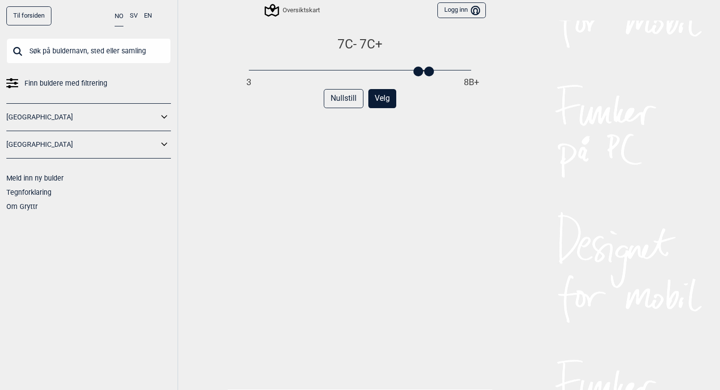
drag, startPoint x: 470, startPoint y: 70, endPoint x: 428, endPoint y: 70, distance: 42.1
click at [428, 70] on div at bounding box center [429, 72] width 10 height 10
drag, startPoint x: 418, startPoint y: 70, endPoint x: 410, endPoint y: 71, distance: 7.9
click at [410, 71] on div at bounding box center [408, 72] width 10 height 10
click at [383, 95] on button "Velg" at bounding box center [382, 98] width 28 height 19
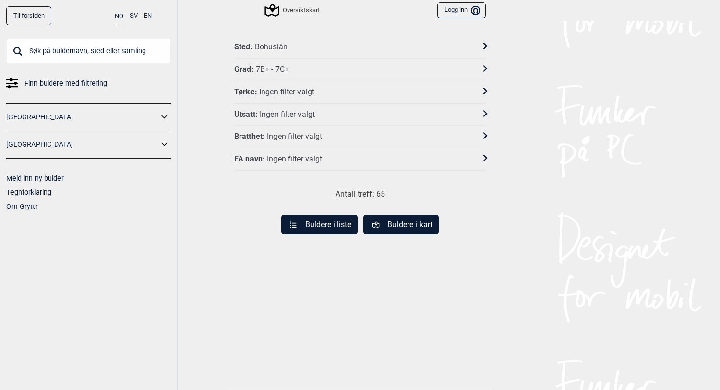
click at [336, 226] on button "Buldere i liste" at bounding box center [319, 225] width 76 height 20
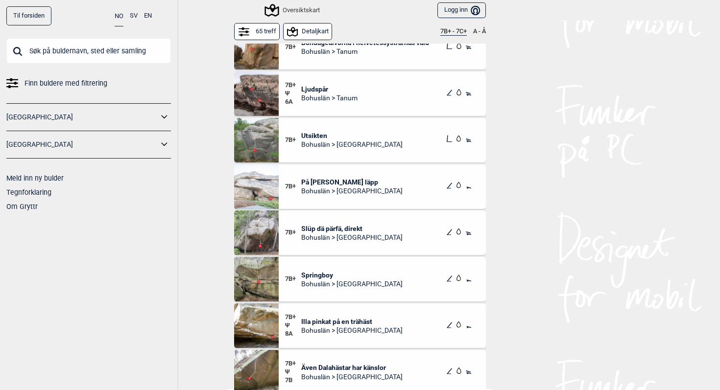
scroll to position [167, 0]
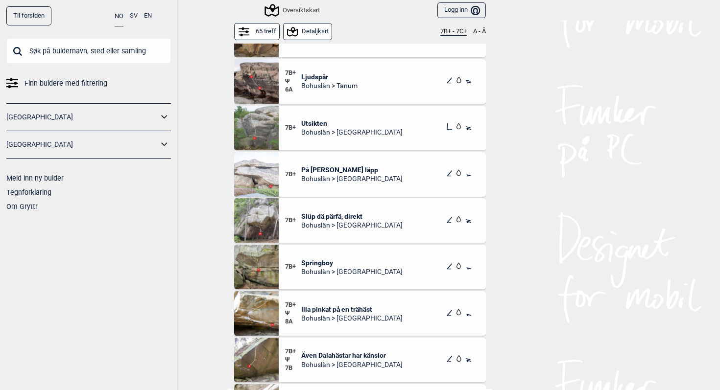
click at [311, 120] on span "Utsikten" at bounding box center [351, 123] width 101 height 9
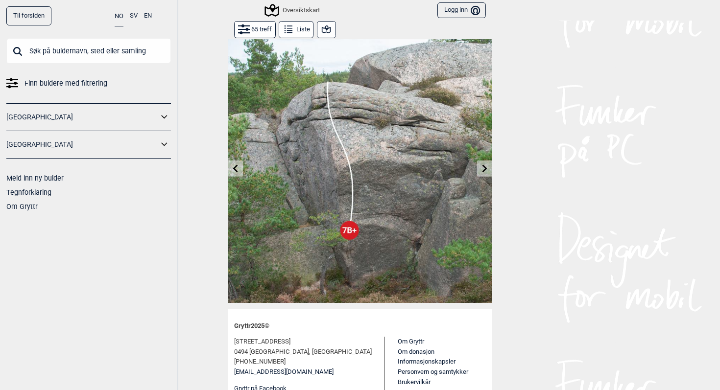
scroll to position [30, 0]
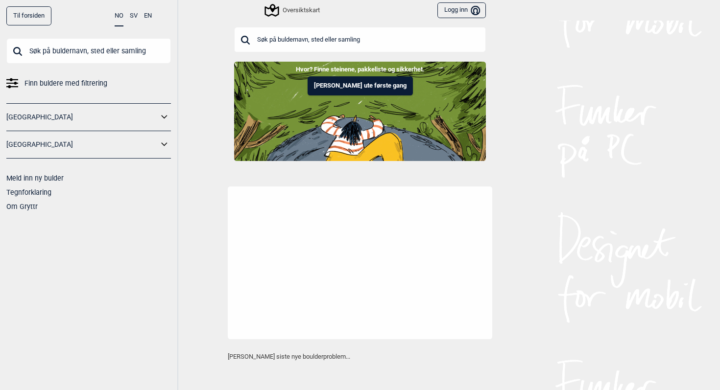
click at [281, 36] on input "text" at bounding box center [360, 39] width 252 height 25
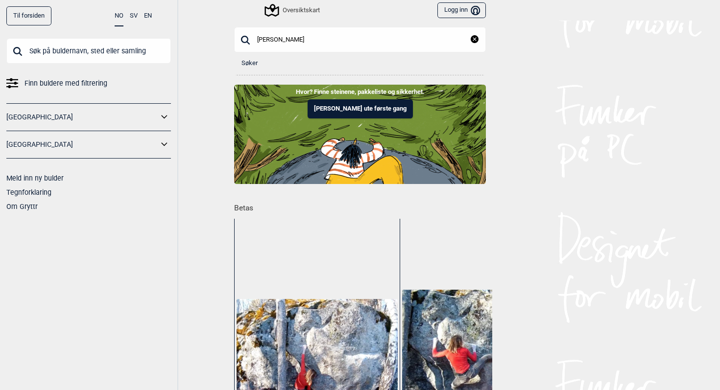
type input "[PERSON_NAME]"
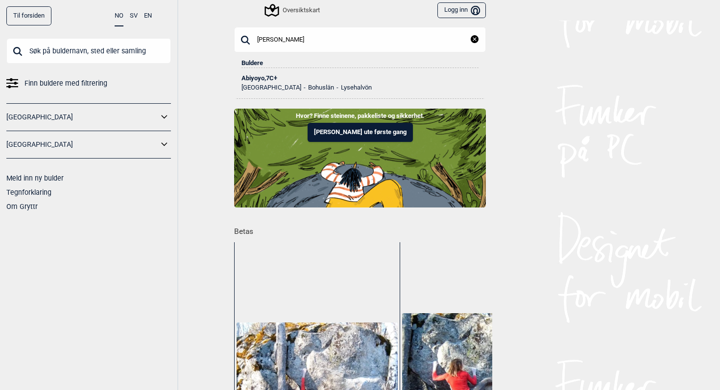
click at [250, 76] on div "Abiyoyo , 7C+" at bounding box center [360, 78] width 237 height 7
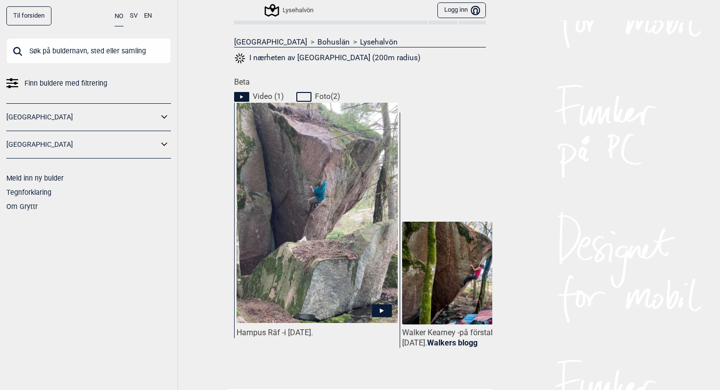
scroll to position [411, 0]
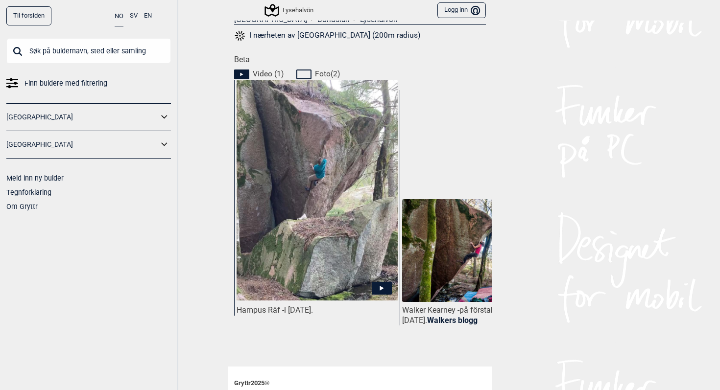
click at [384, 288] on icon at bounding box center [382, 288] width 20 height 13
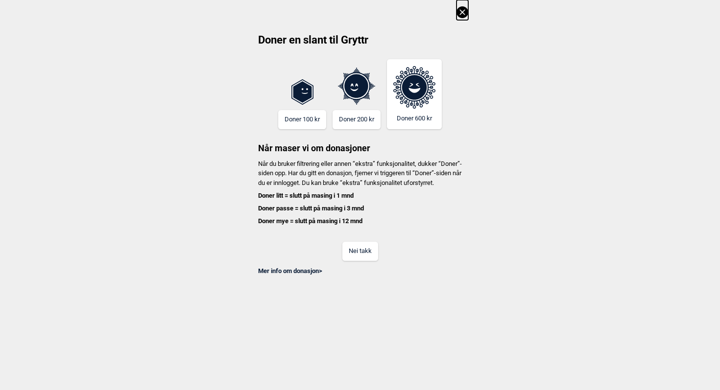
click at [356, 261] on button "Nei takk" at bounding box center [360, 251] width 36 height 19
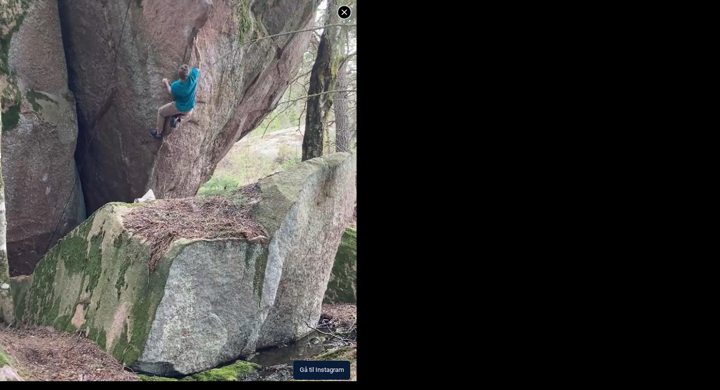
click at [201, 174] on img at bounding box center [178, 137] width 357 height 489
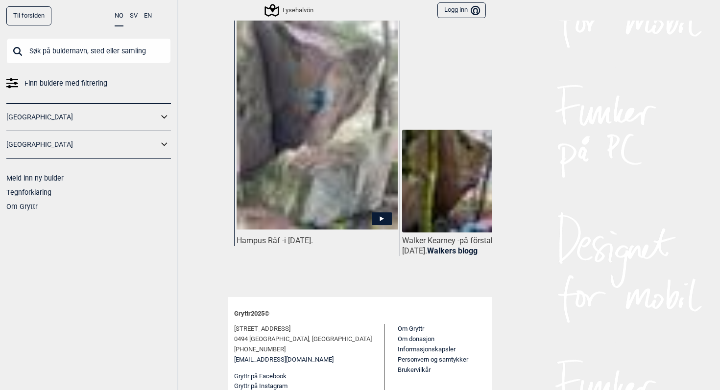
scroll to position [498, 0]
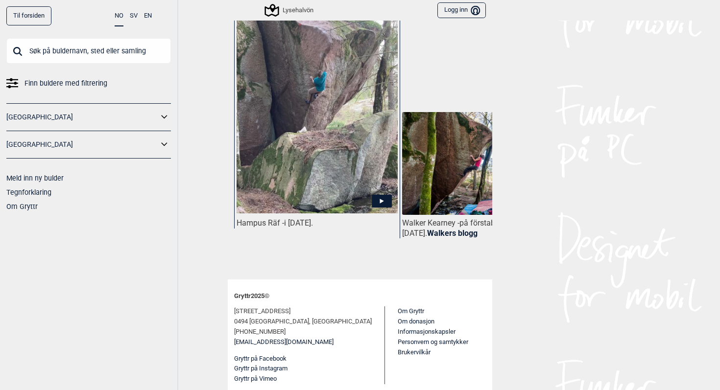
click at [464, 181] on img at bounding box center [482, 163] width 161 height 103
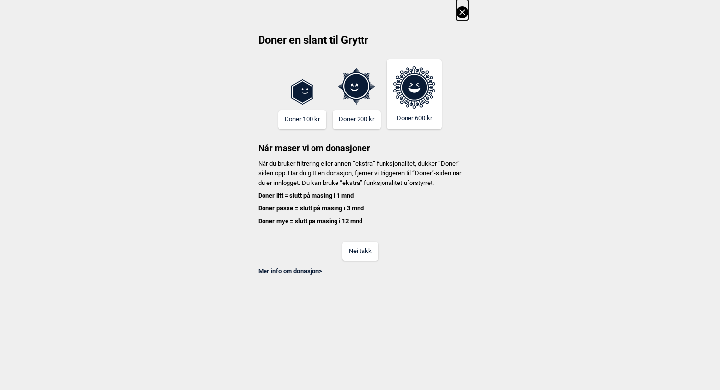
click at [354, 258] on button "Nei takk" at bounding box center [360, 251] width 36 height 19
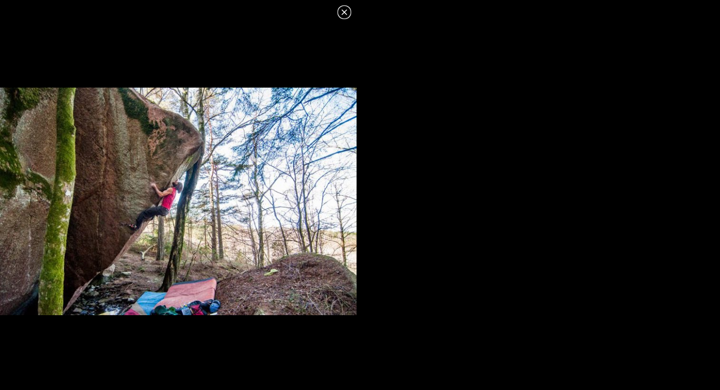
click at [341, 12] on icon at bounding box center [345, 12] width 12 height 12
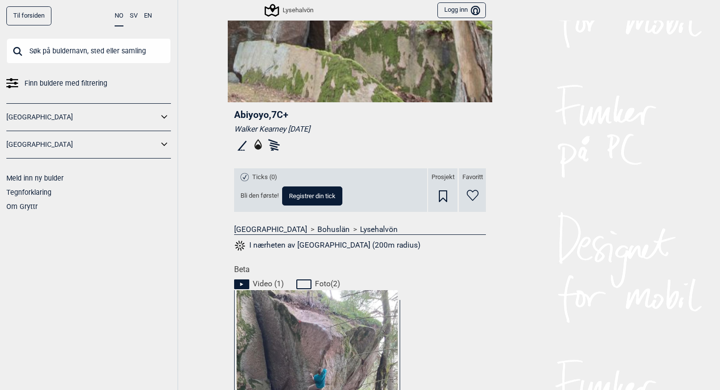
scroll to position [204, 0]
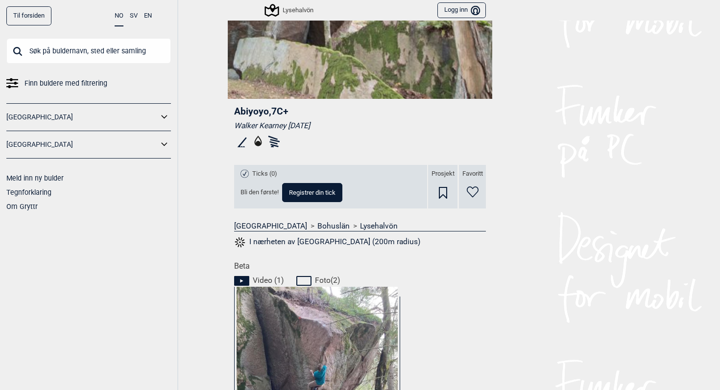
click at [307, 279] on icon at bounding box center [305, 281] width 19 height 12
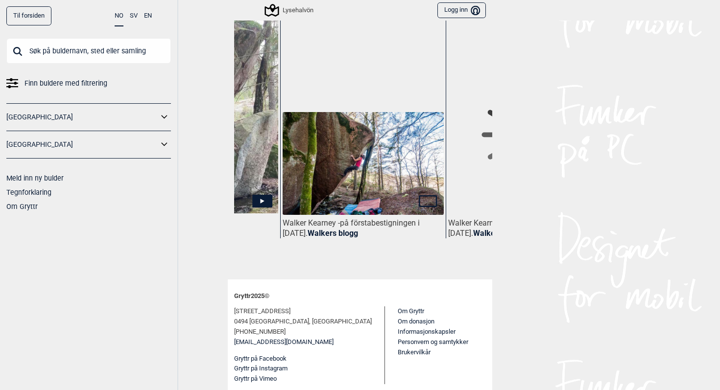
scroll to position [0, 239]
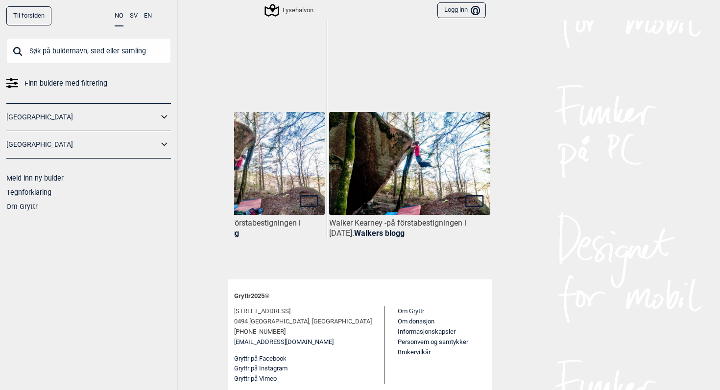
click at [389, 230] on link "Walkers blogg" at bounding box center [379, 233] width 50 height 9
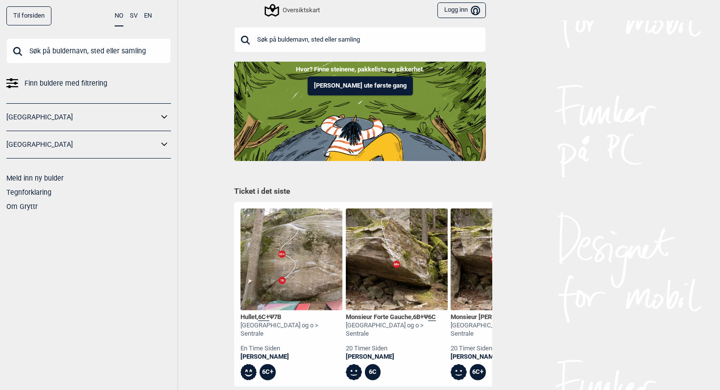
click at [326, 47] on input "text" at bounding box center [360, 39] width 252 height 25
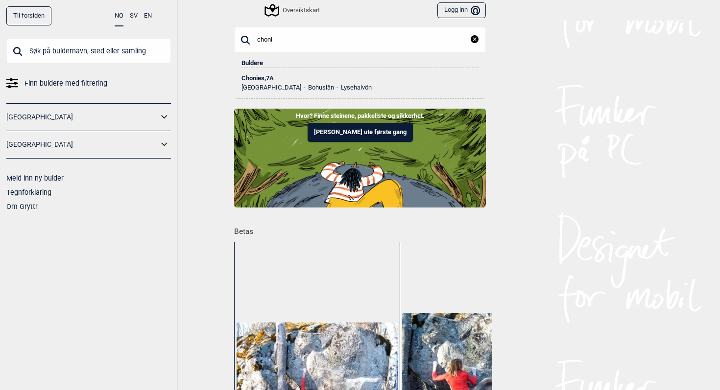
type input "choni"
click at [268, 75] on div "Chonies , 7A" at bounding box center [360, 78] width 237 height 7
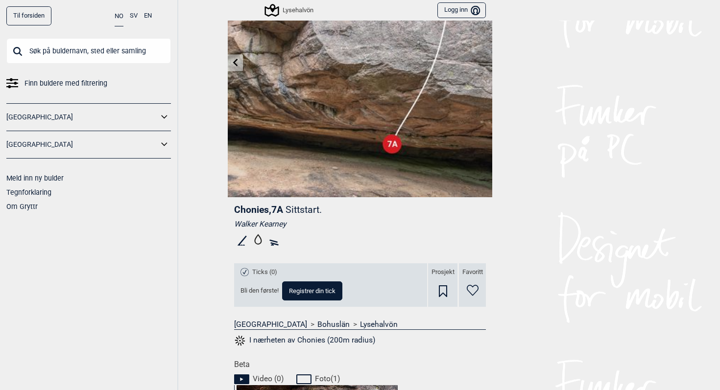
scroll to position [43, 0]
